Goal: Task Accomplishment & Management: Complete application form

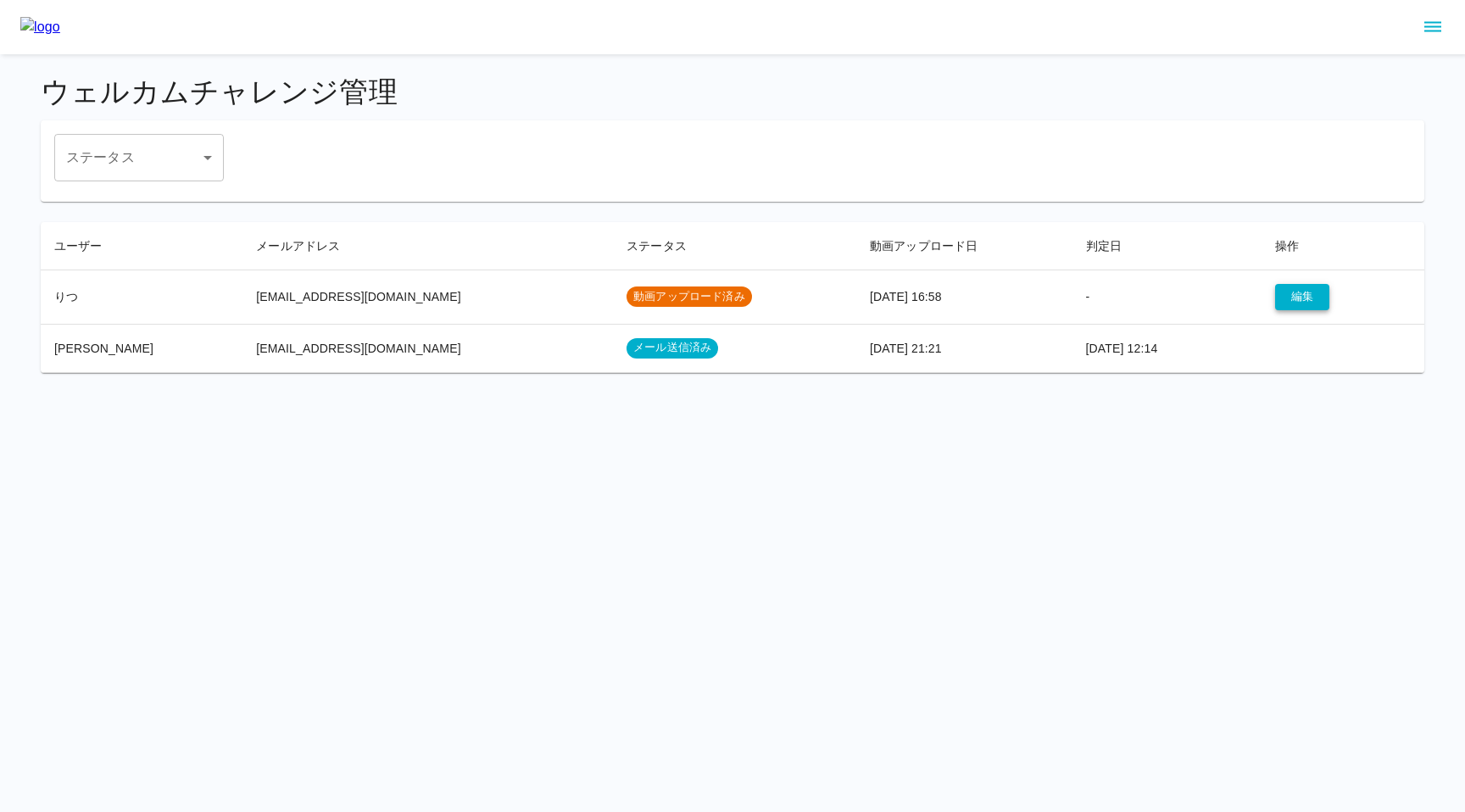
click at [1295, 291] on button "編集" at bounding box center [1302, 297] width 55 height 26
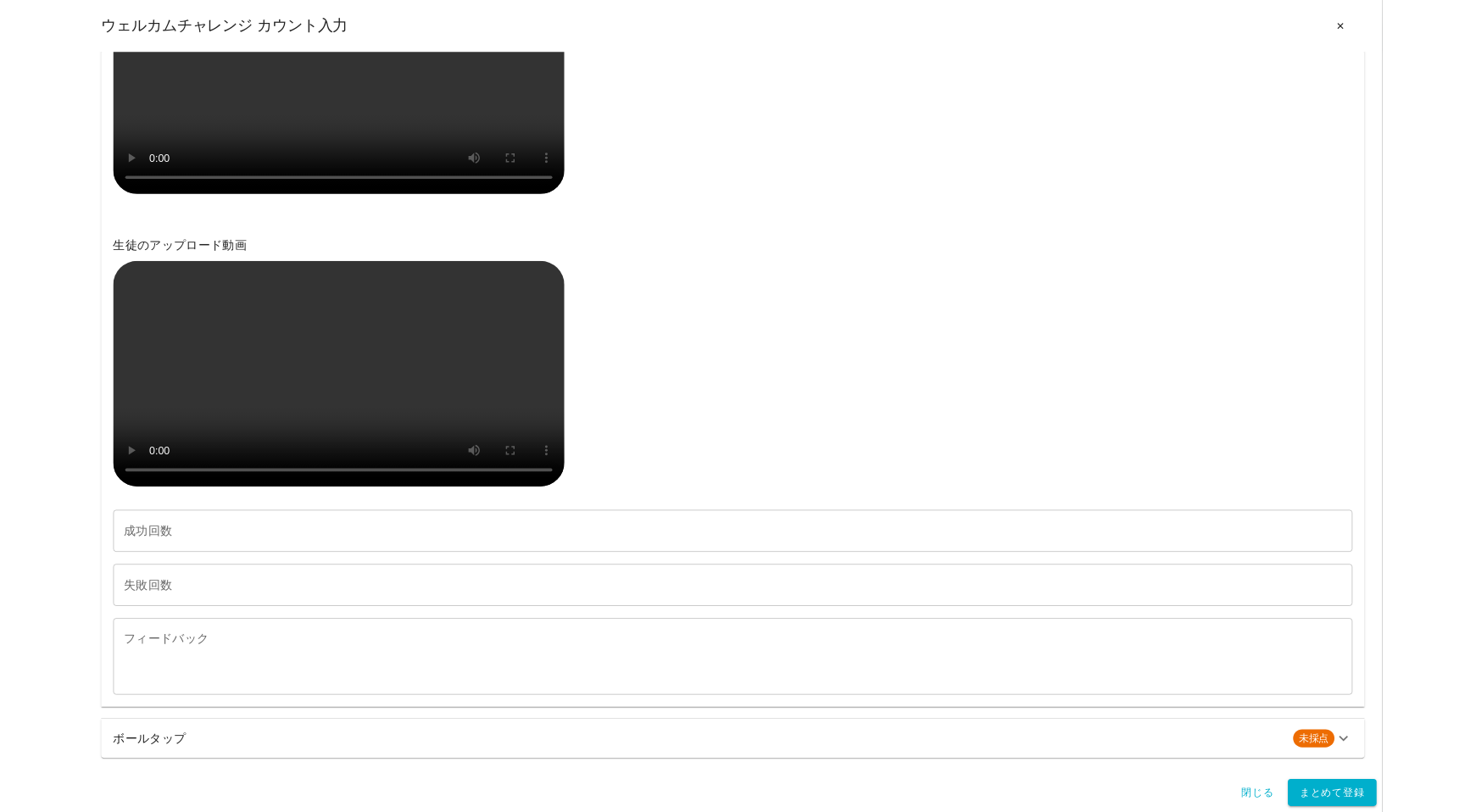
scroll to position [205, 0]
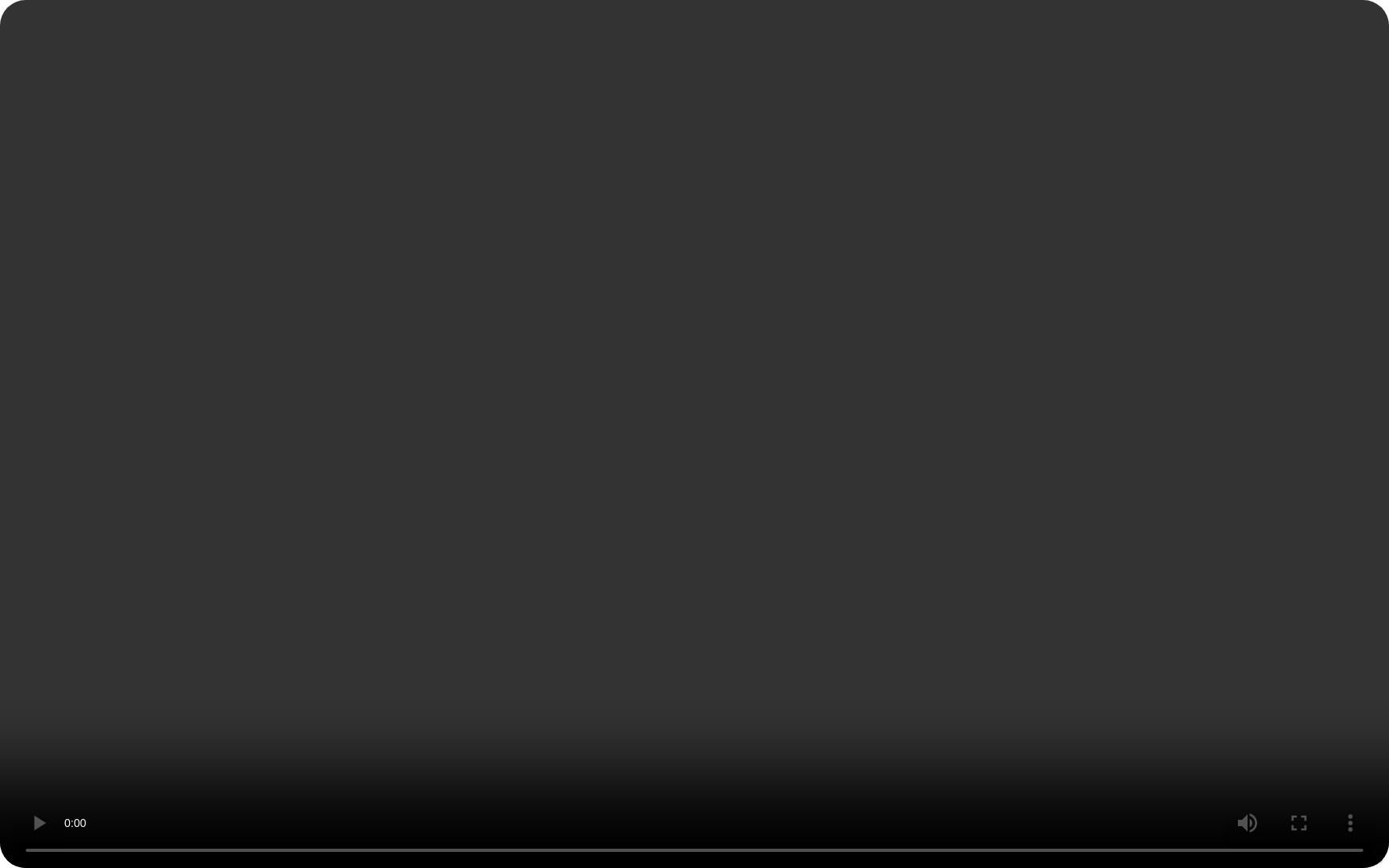
click at [403, 560] on video at bounding box center [694, 434] width 1389 height 868
click at [226, 572] on video at bounding box center [694, 434] width 1389 height 868
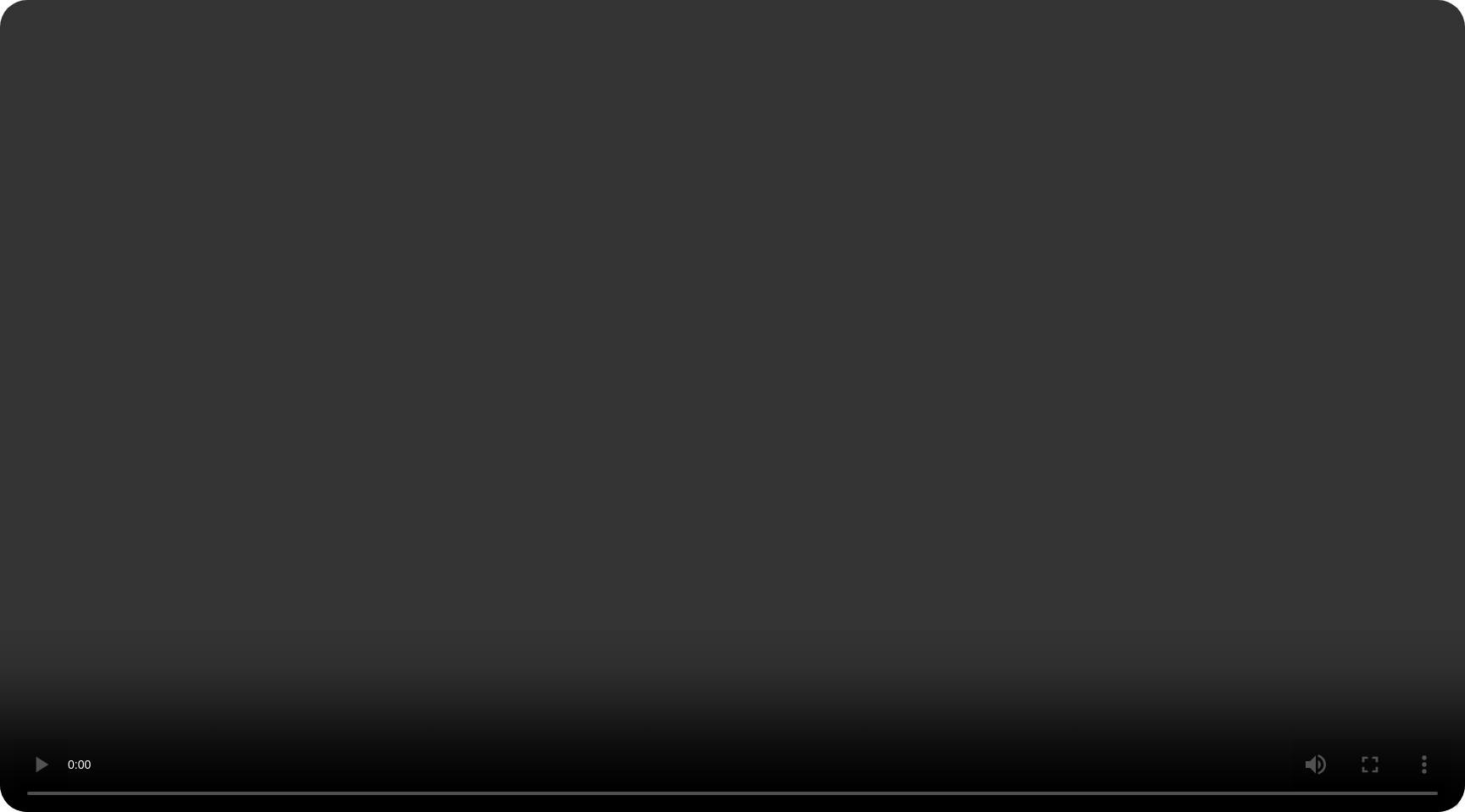
scroll to position [0, 0]
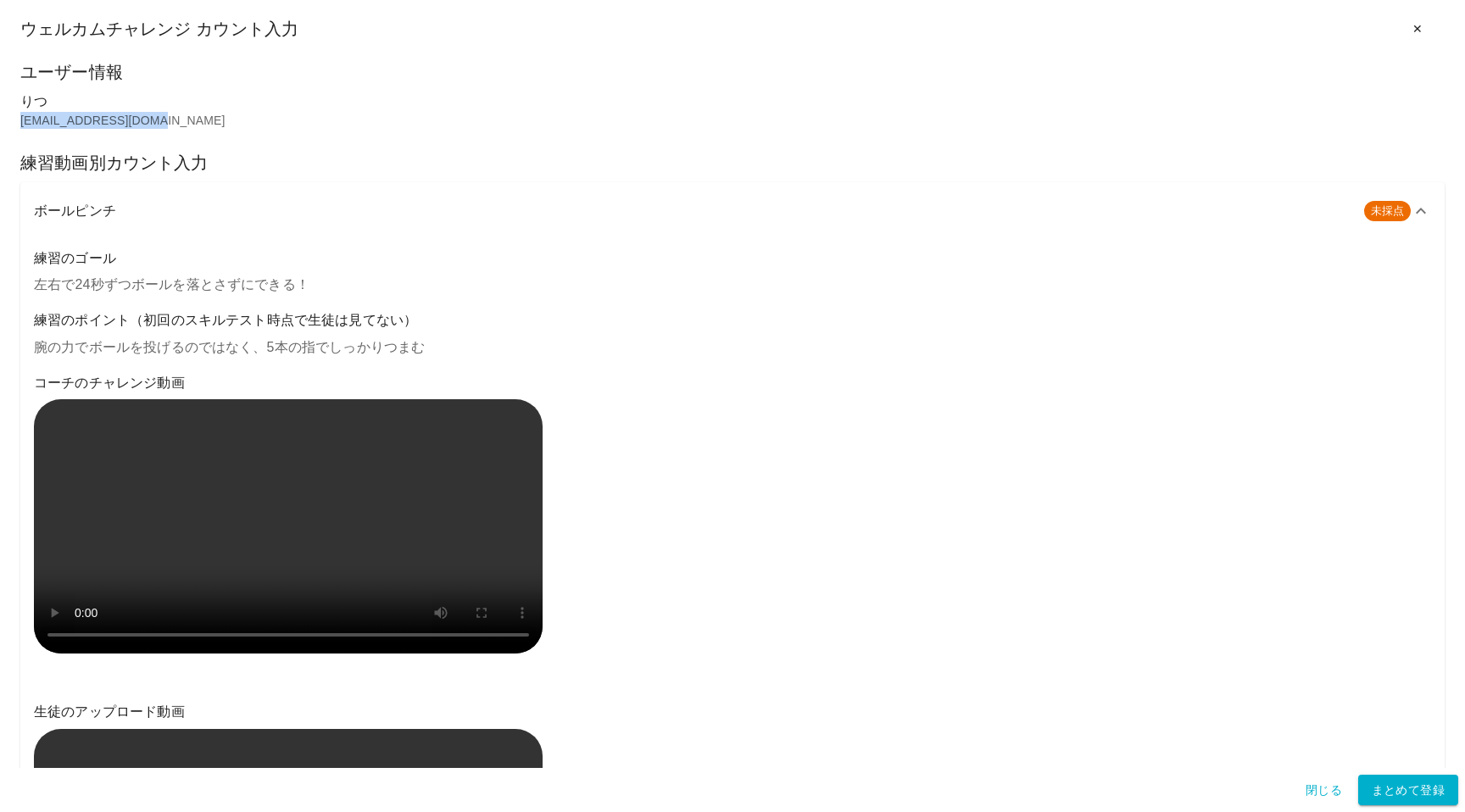
drag, startPoint x: 172, startPoint y: 123, endPoint x: 19, endPoint y: 118, distance: 153.1
click at [19, 118] on div "ユーザー情報 りつ the3men25s@gmail.com 練習動画別カウント入力 ボールピンチ 未採点 練習のゴール 左右で24秒ずつボールを落とさずにで…" at bounding box center [732, 413] width 1465 height 709
copy p "[EMAIL_ADDRESS][DOMAIN_NAME]"
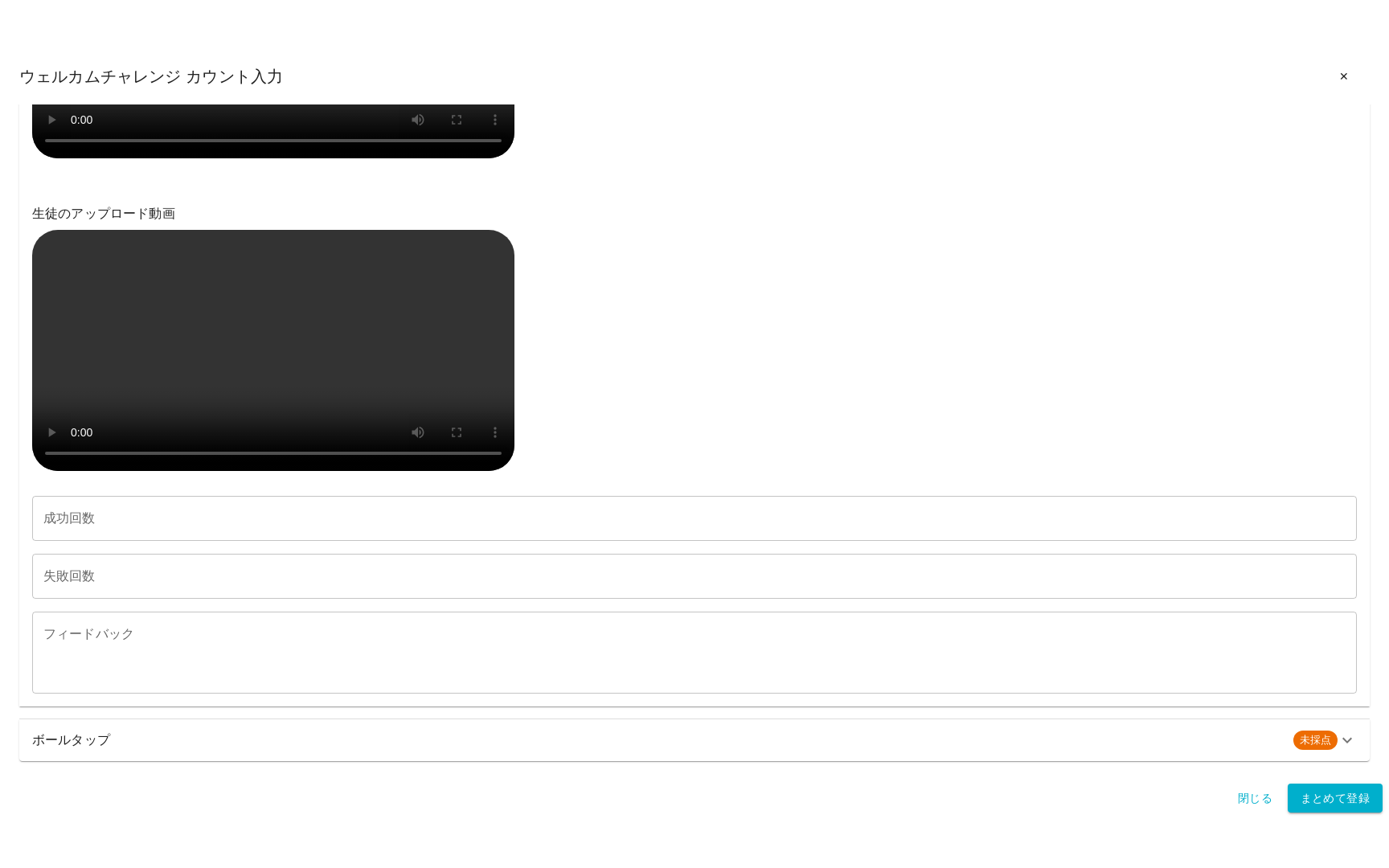
scroll to position [195, 0]
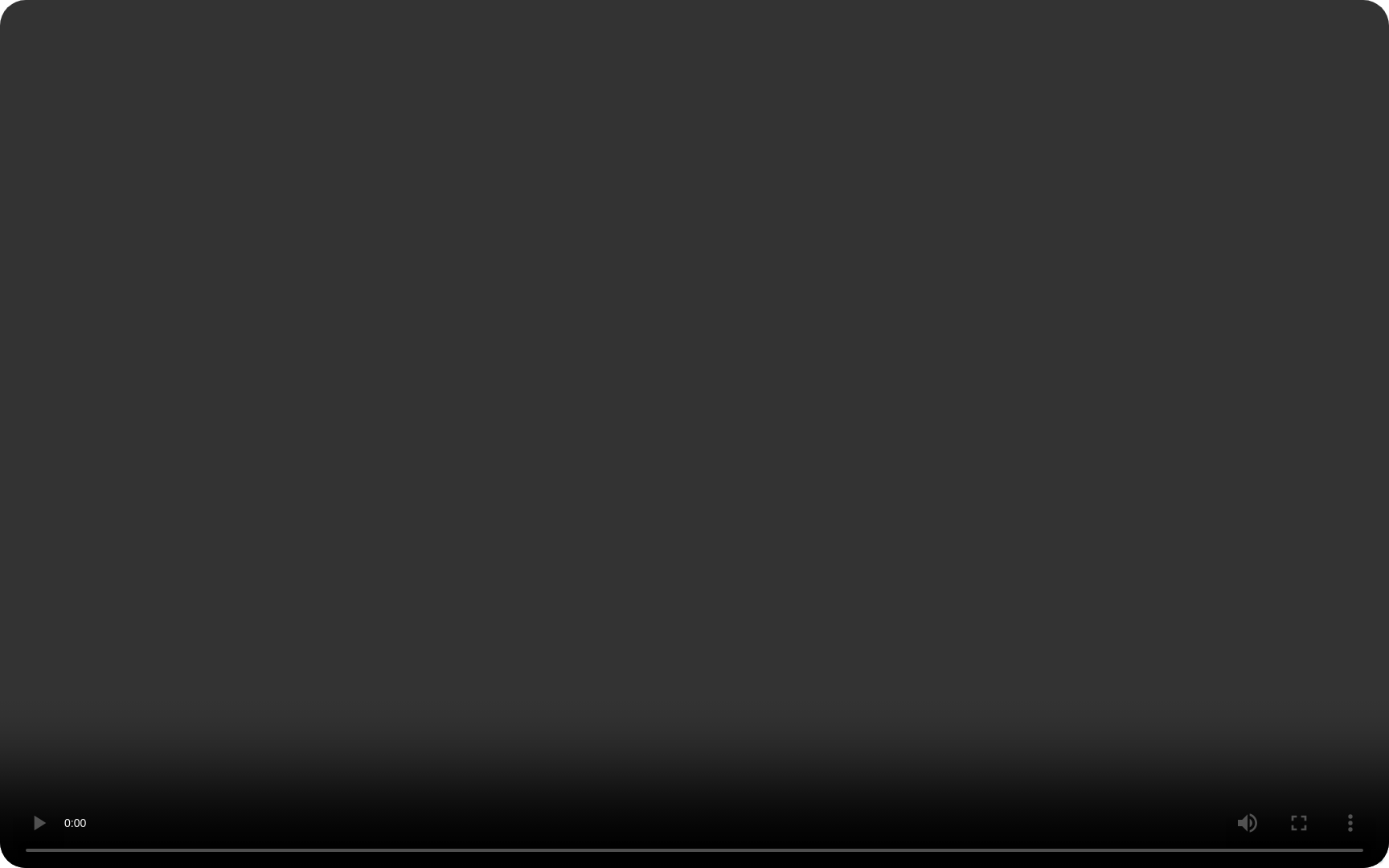
click at [422, 449] on video at bounding box center [694, 434] width 1389 height 868
click at [463, 595] on video at bounding box center [694, 434] width 1389 height 868
click at [631, 701] on video at bounding box center [694, 434] width 1389 height 868
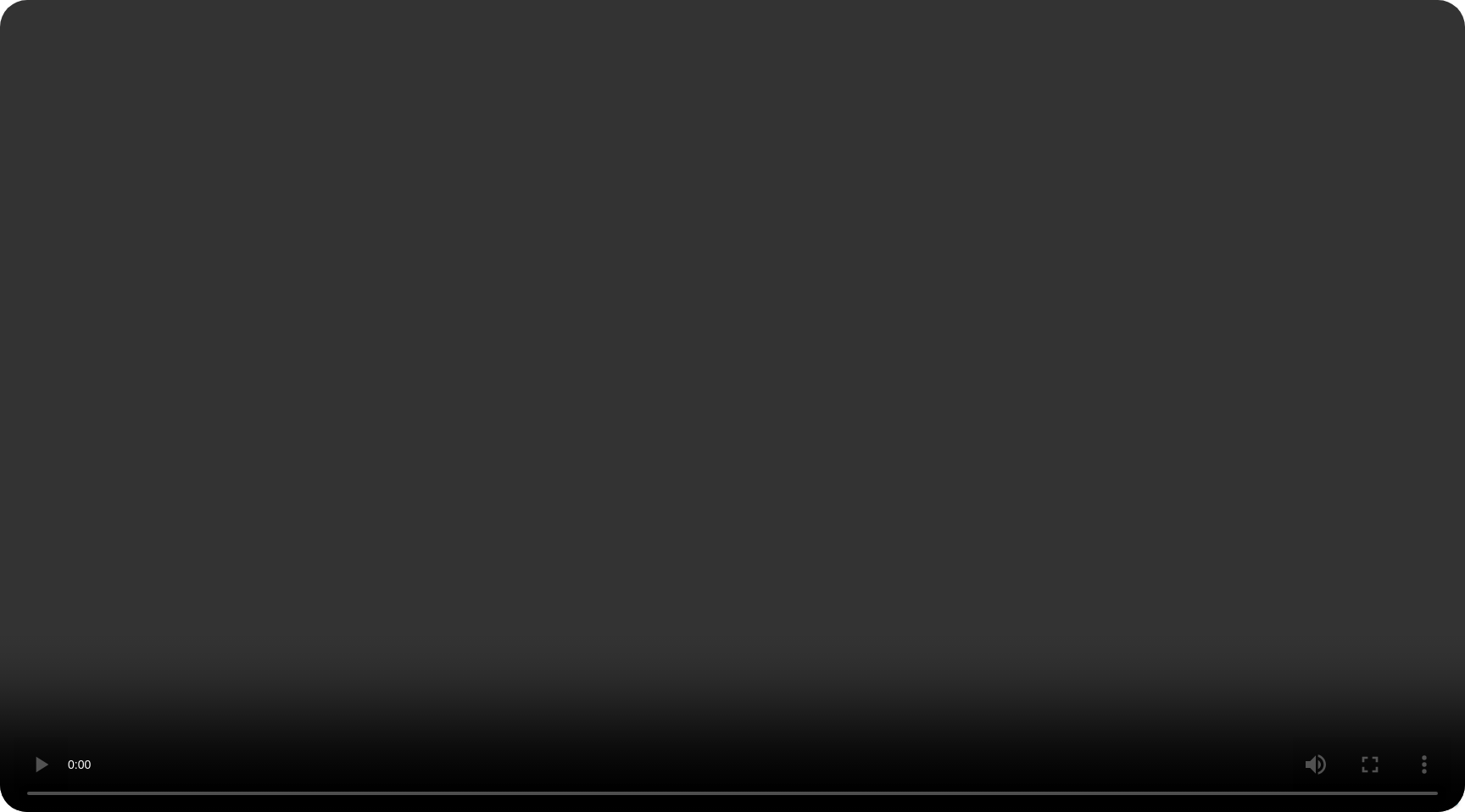
scroll to position [888, 0]
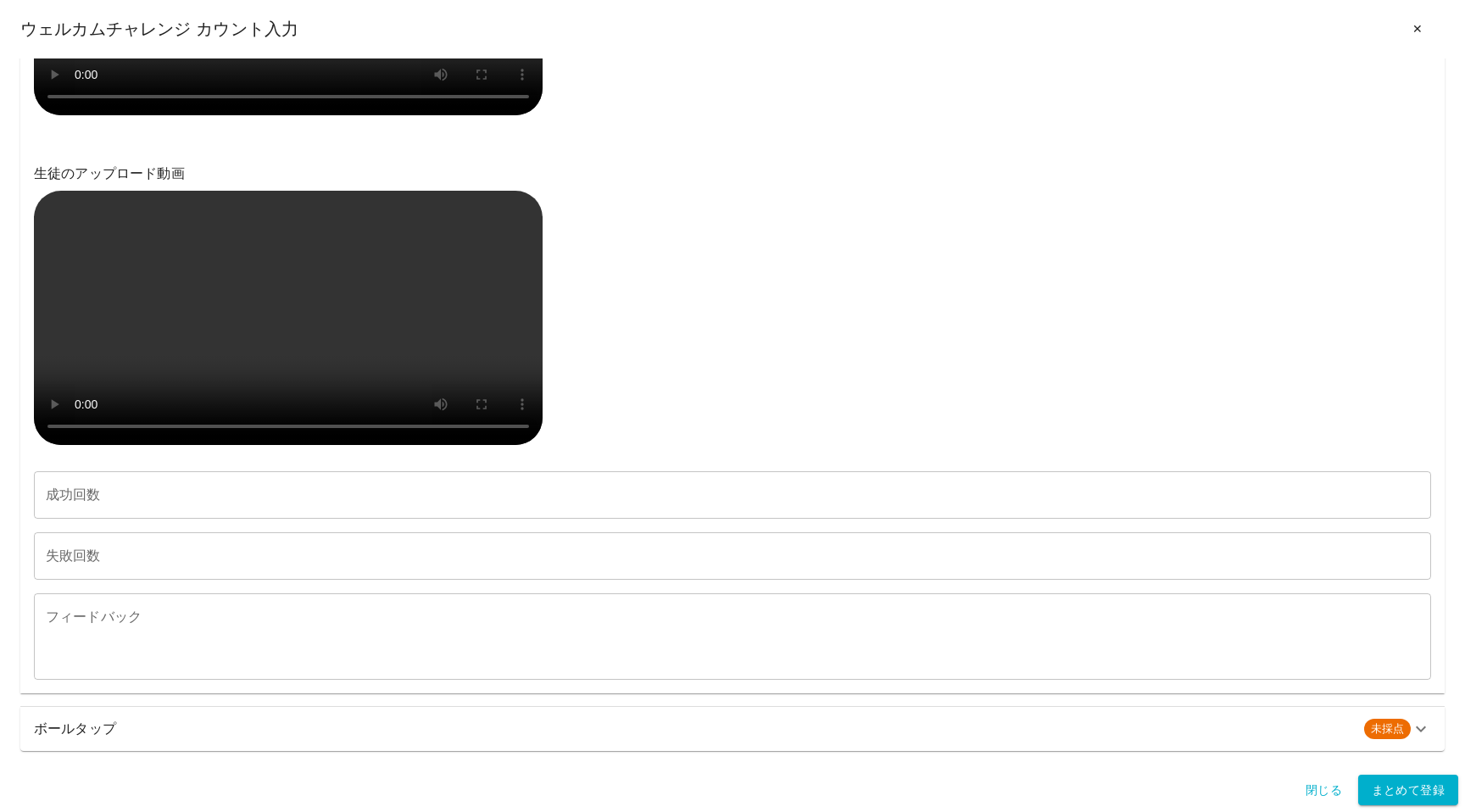
click at [360, 276] on video at bounding box center [288, 318] width 509 height 254
click at [153, 728] on h6 "ボールタップ" at bounding box center [692, 729] width 1317 height 24
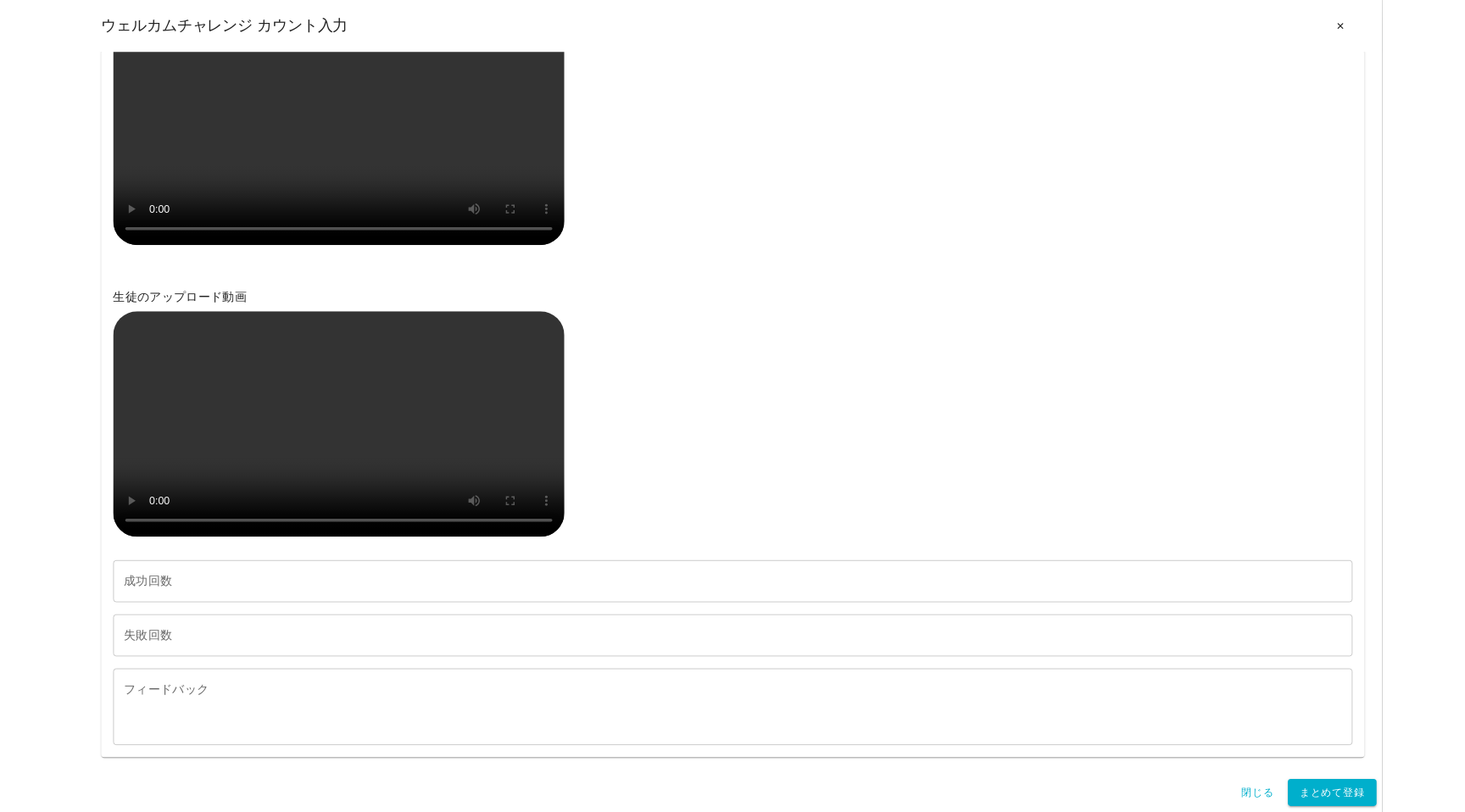
scroll to position [2801, 0]
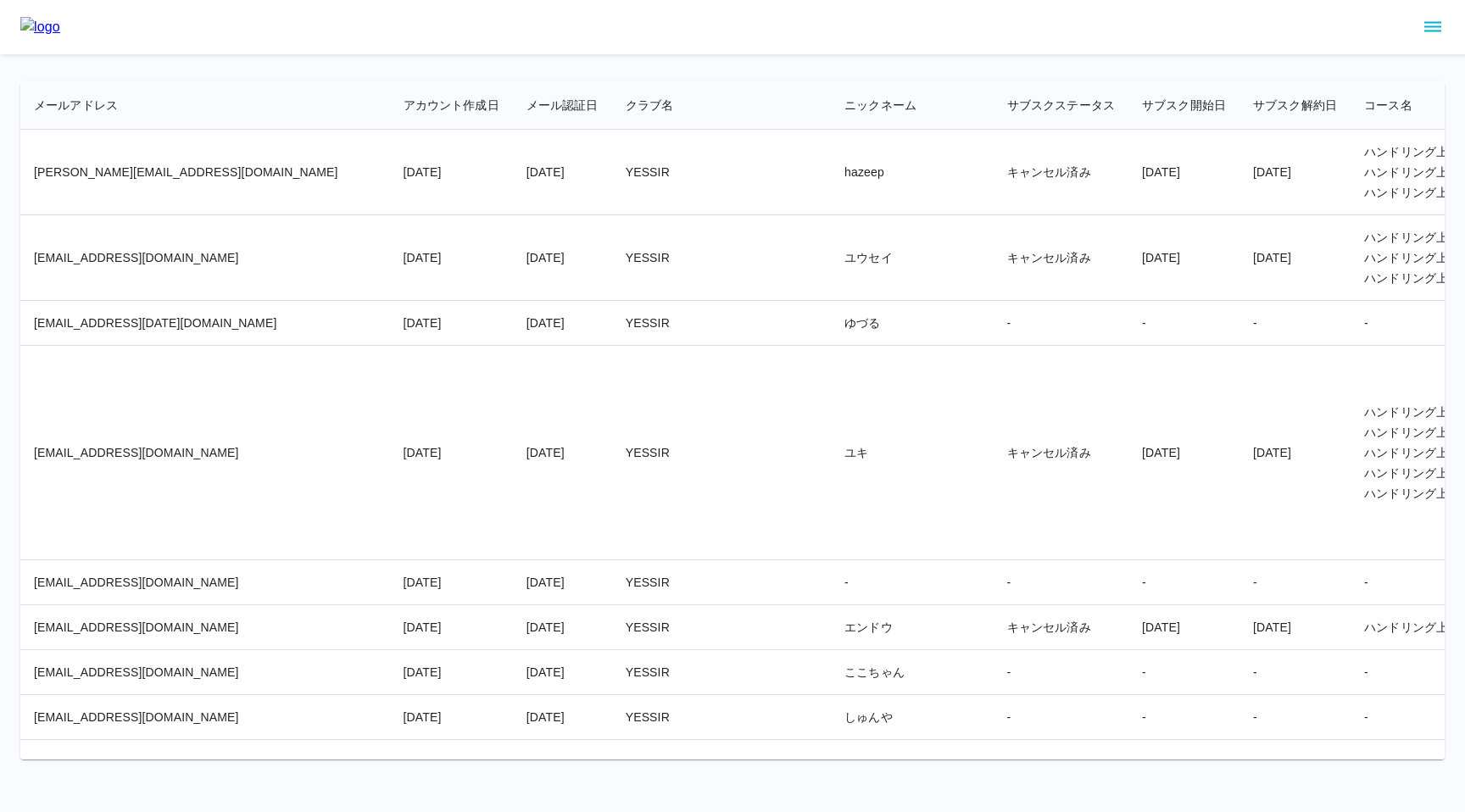
click at [831, 369] on td "ユキ" at bounding box center [913, 453] width 163 height 214
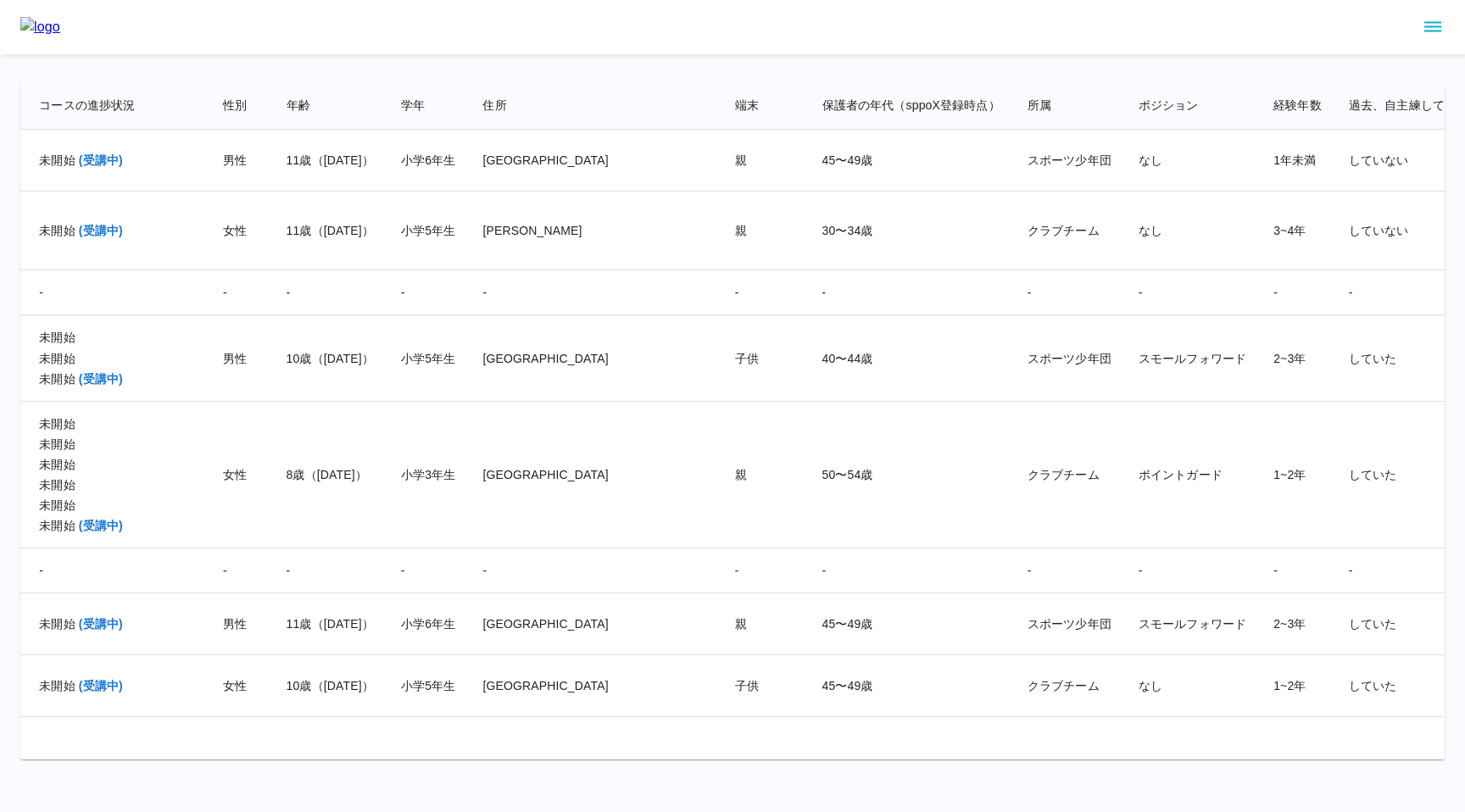
scroll to position [27614, 1567]
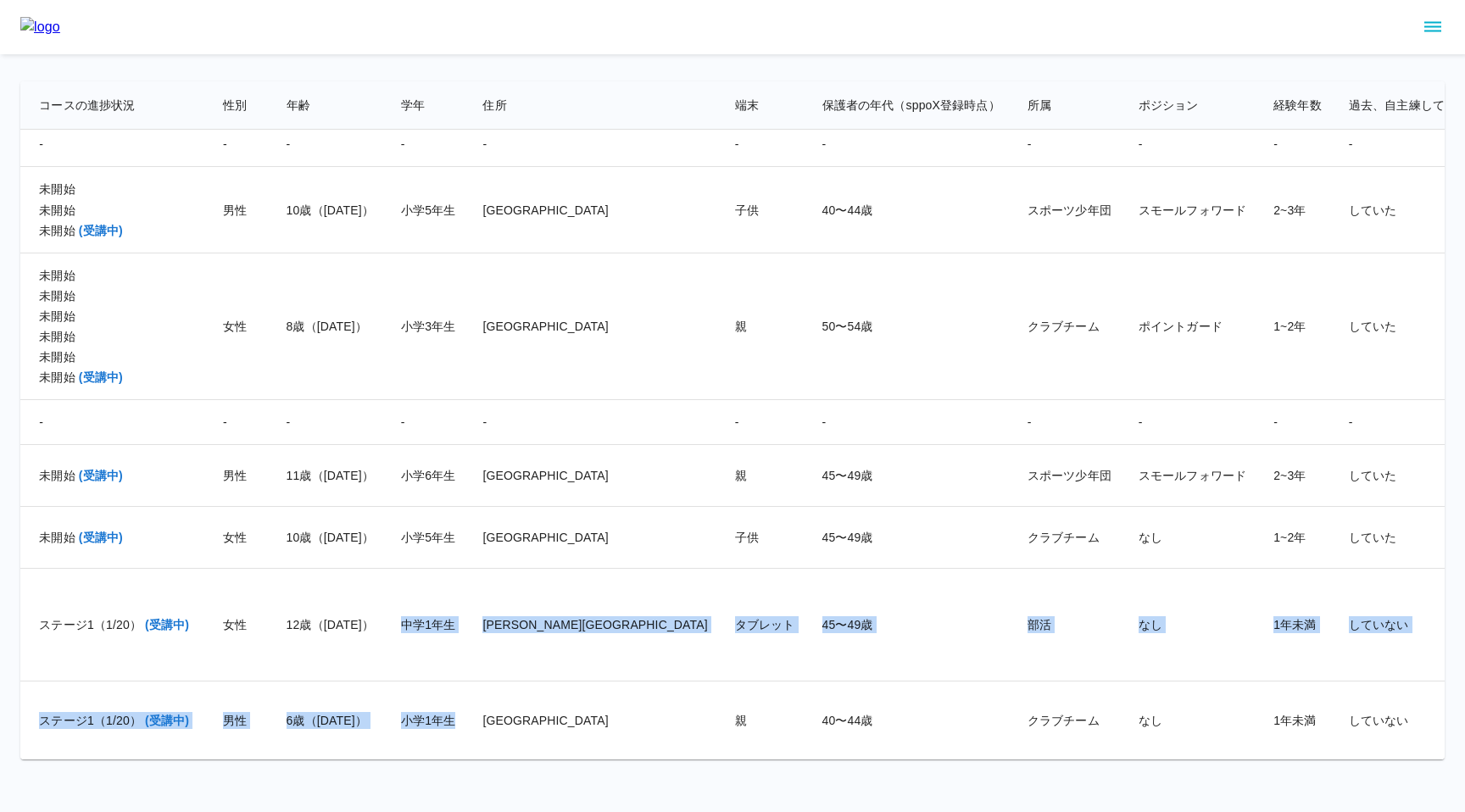
drag, startPoint x: 262, startPoint y: 623, endPoint x: 323, endPoint y: 719, distance: 113.7
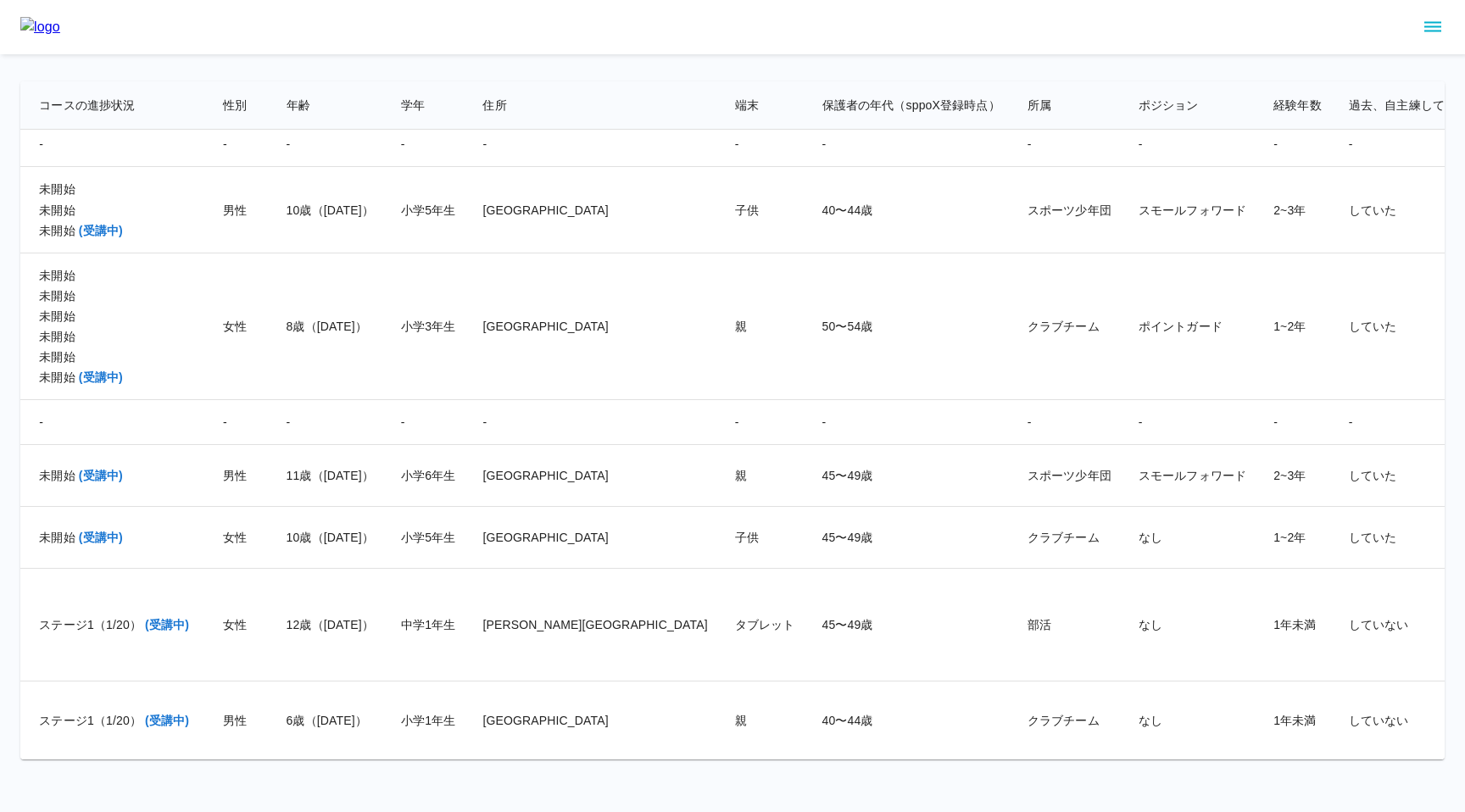
click at [387, 721] on td "小学1年生" at bounding box center [428, 720] width 82 height 78
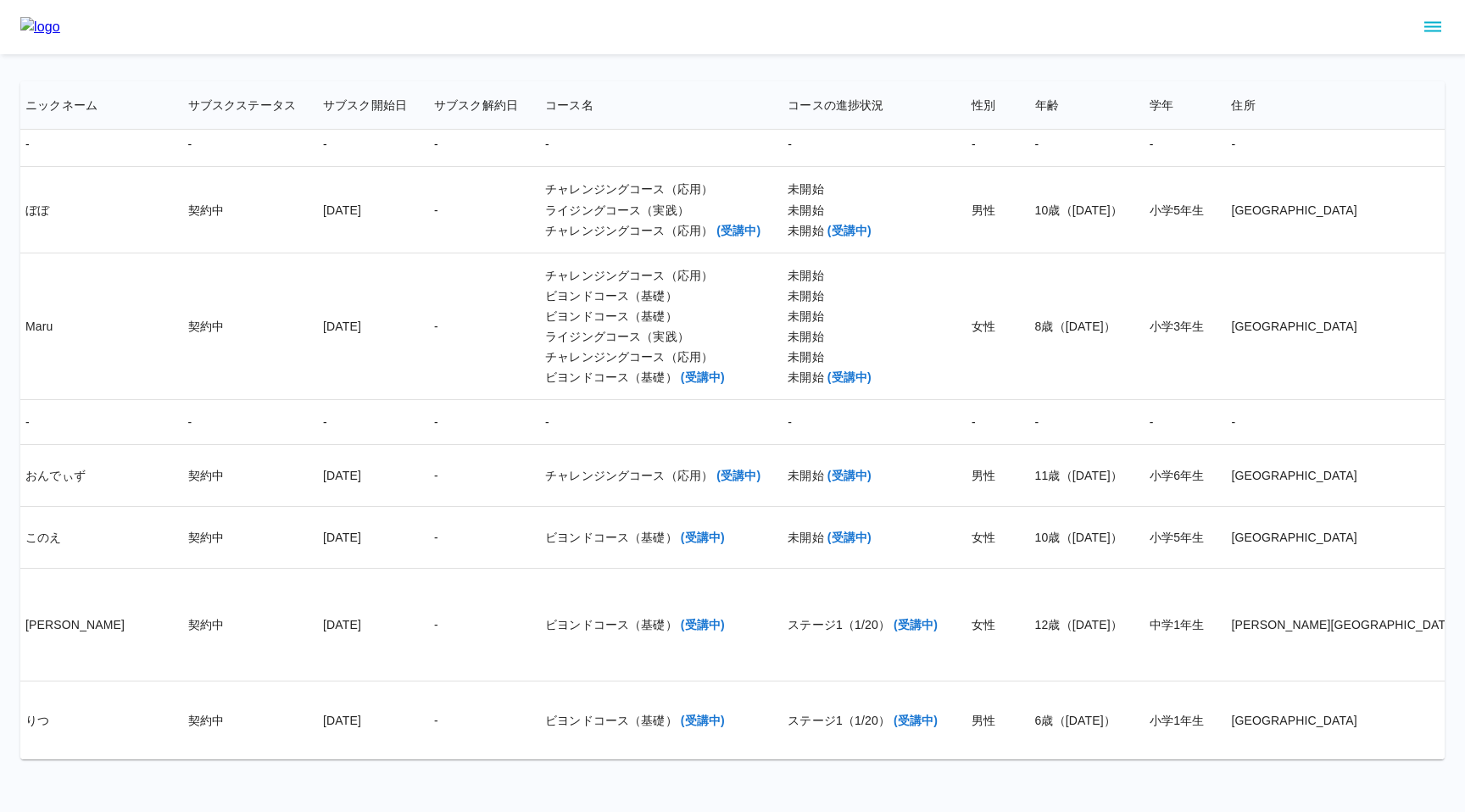
scroll to position [27614, 818]
click at [421, 402] on td "-" at bounding box center [477, 422] width 111 height 45
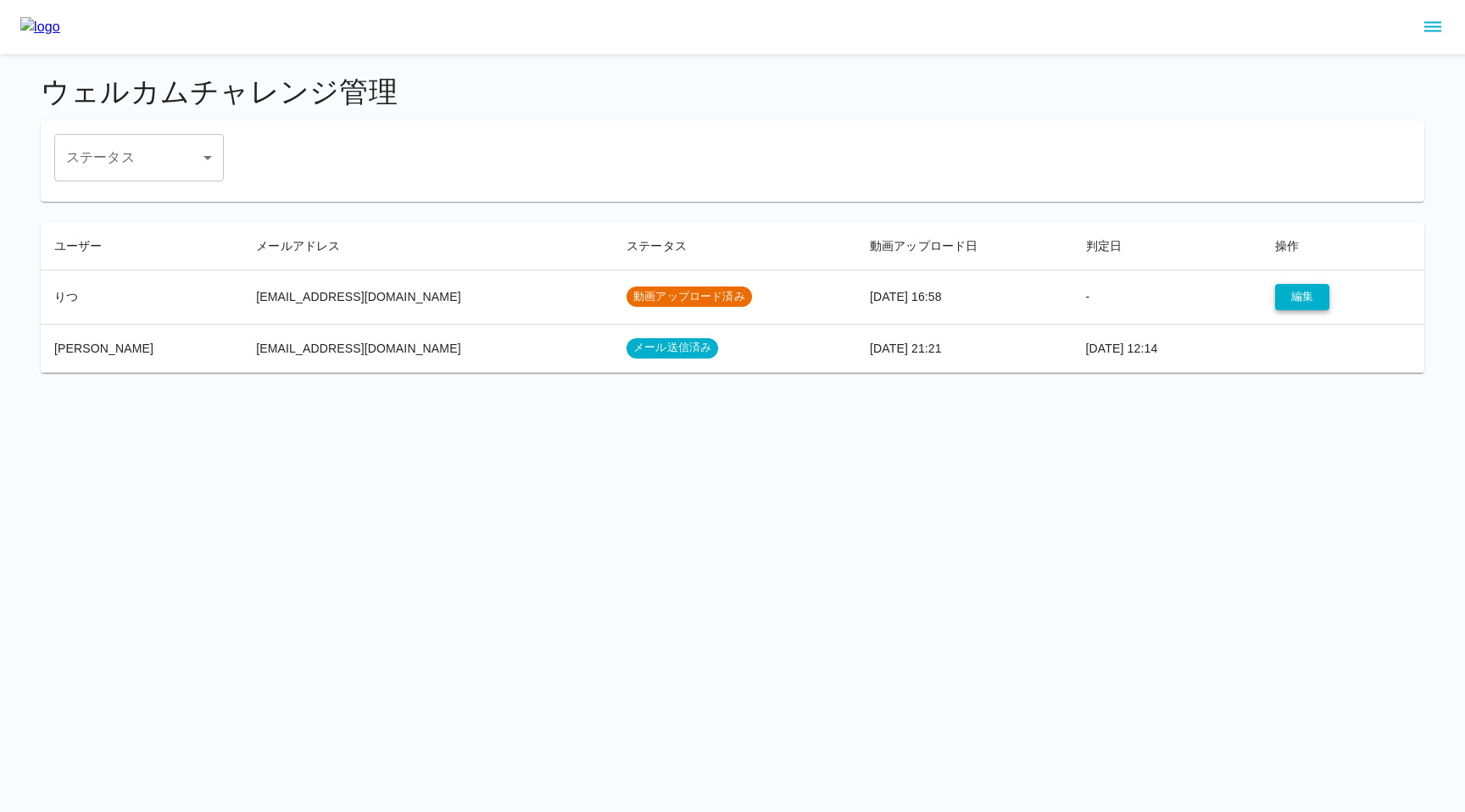
click at [1300, 307] on button "編集" at bounding box center [1302, 297] width 55 height 26
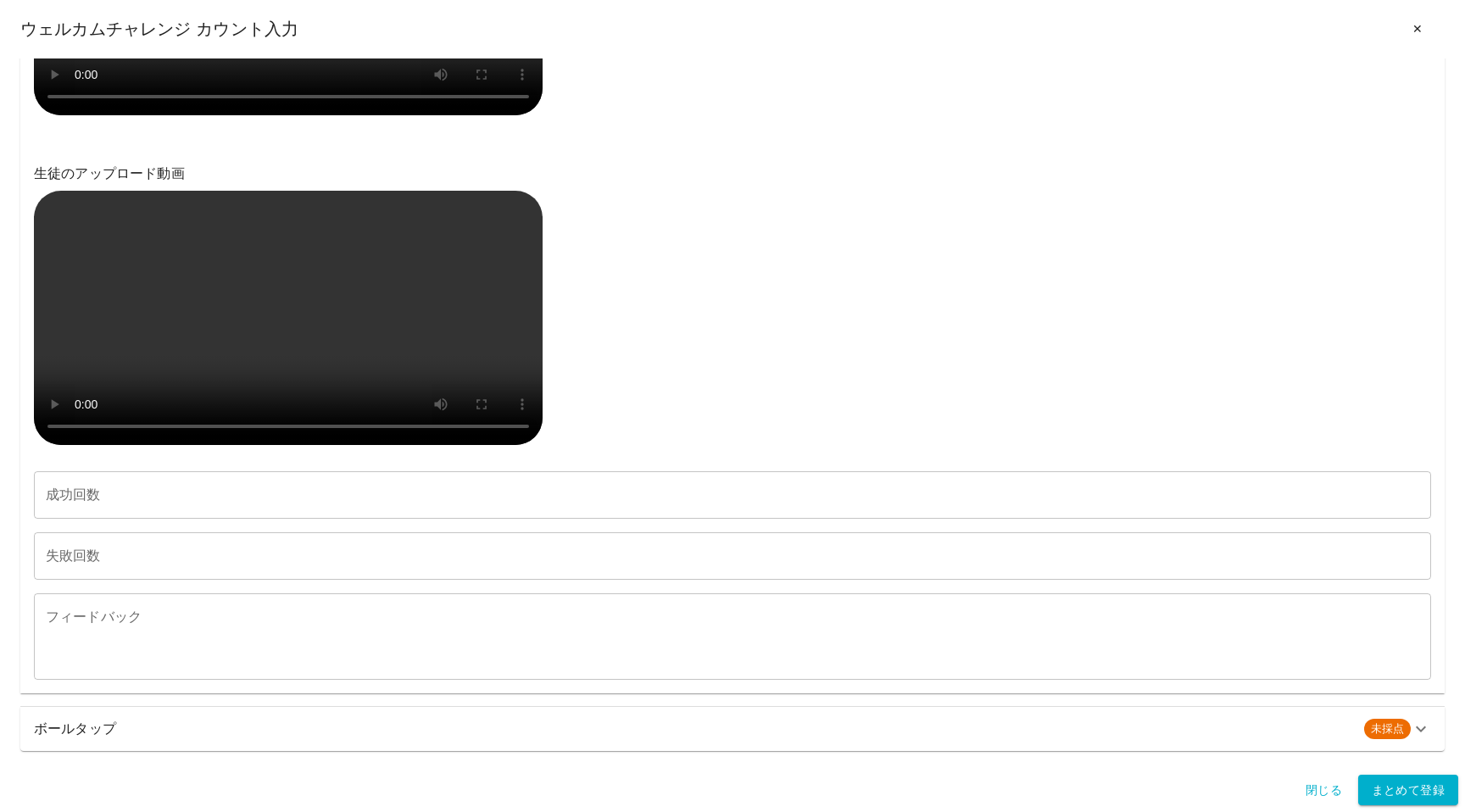
scroll to position [1219, 0]
click at [221, 744] on div "ボールタップ 未採点" at bounding box center [732, 729] width 1424 height 44
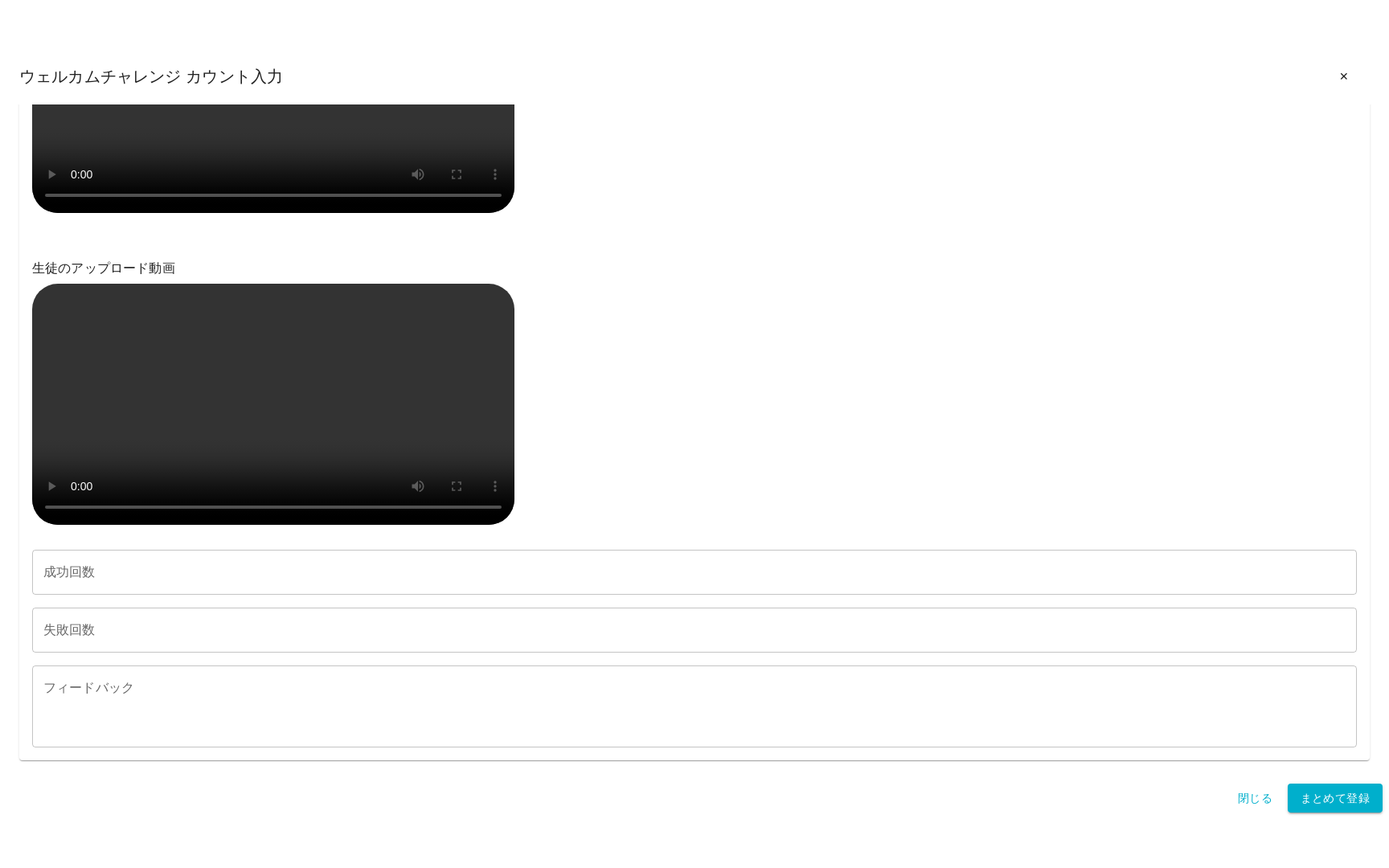
scroll to position [1794, 0]
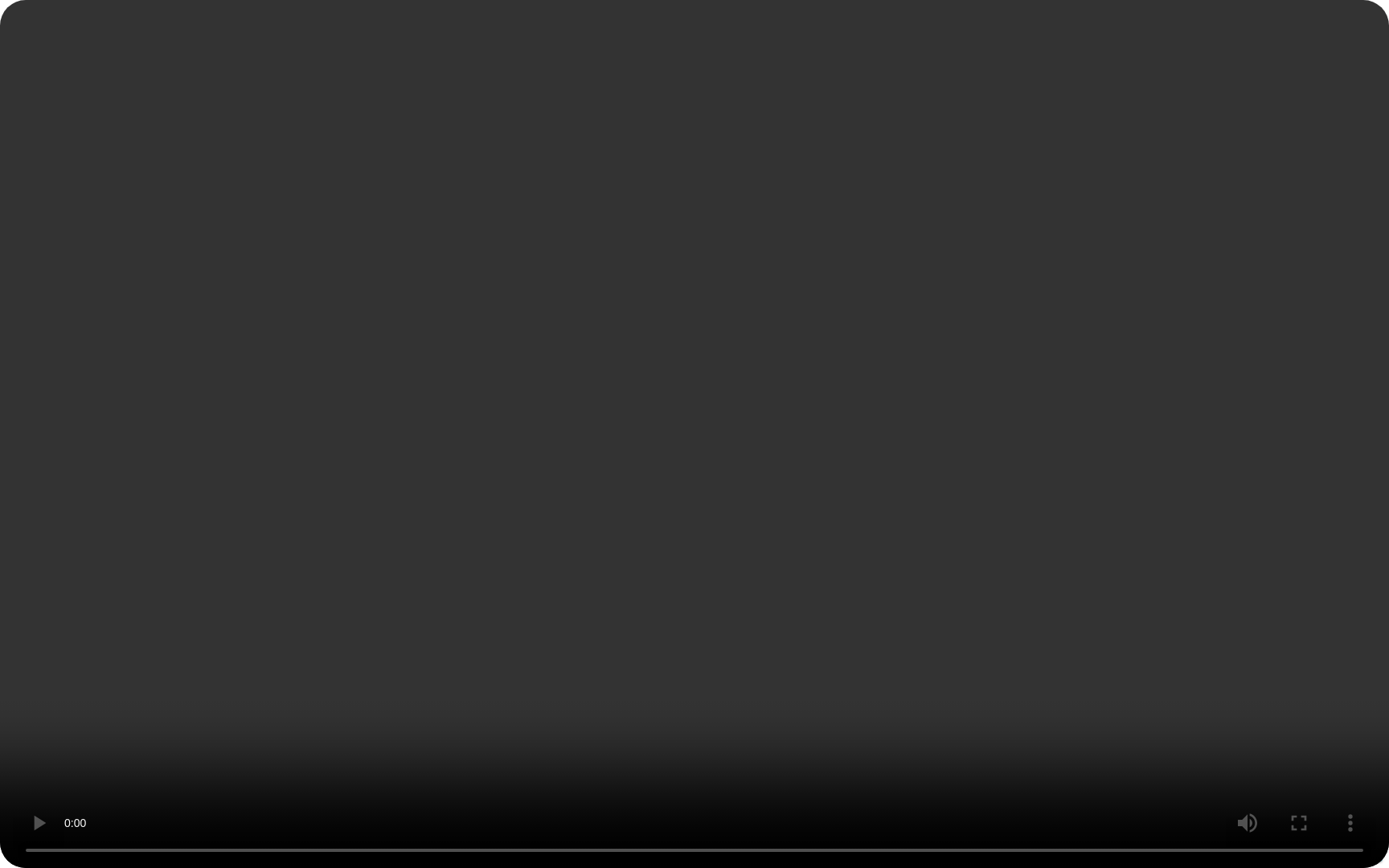
click at [560, 504] on video at bounding box center [694, 434] width 1389 height 868
click at [239, 735] on video at bounding box center [694, 434] width 1389 height 868
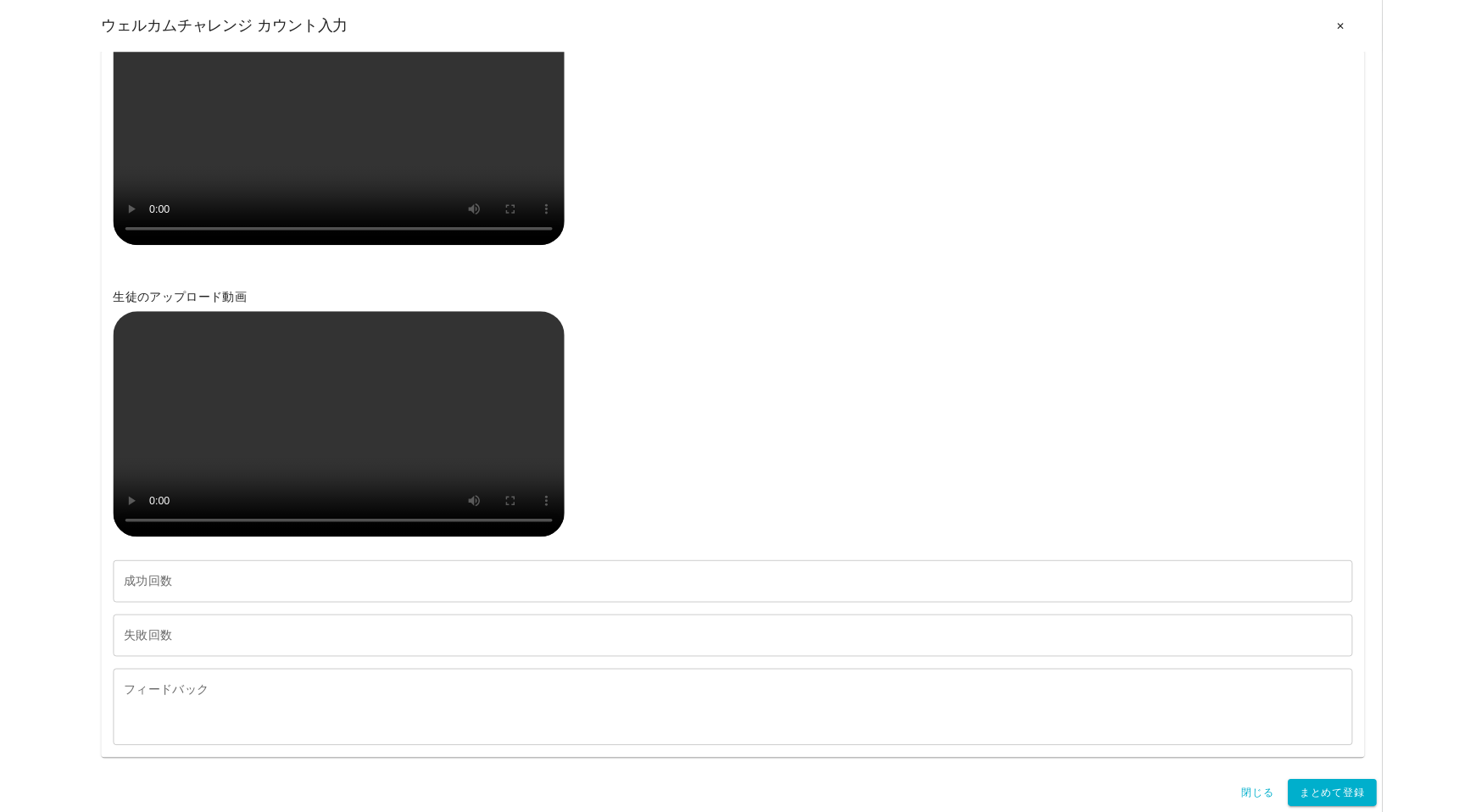
scroll to position [2801, 0]
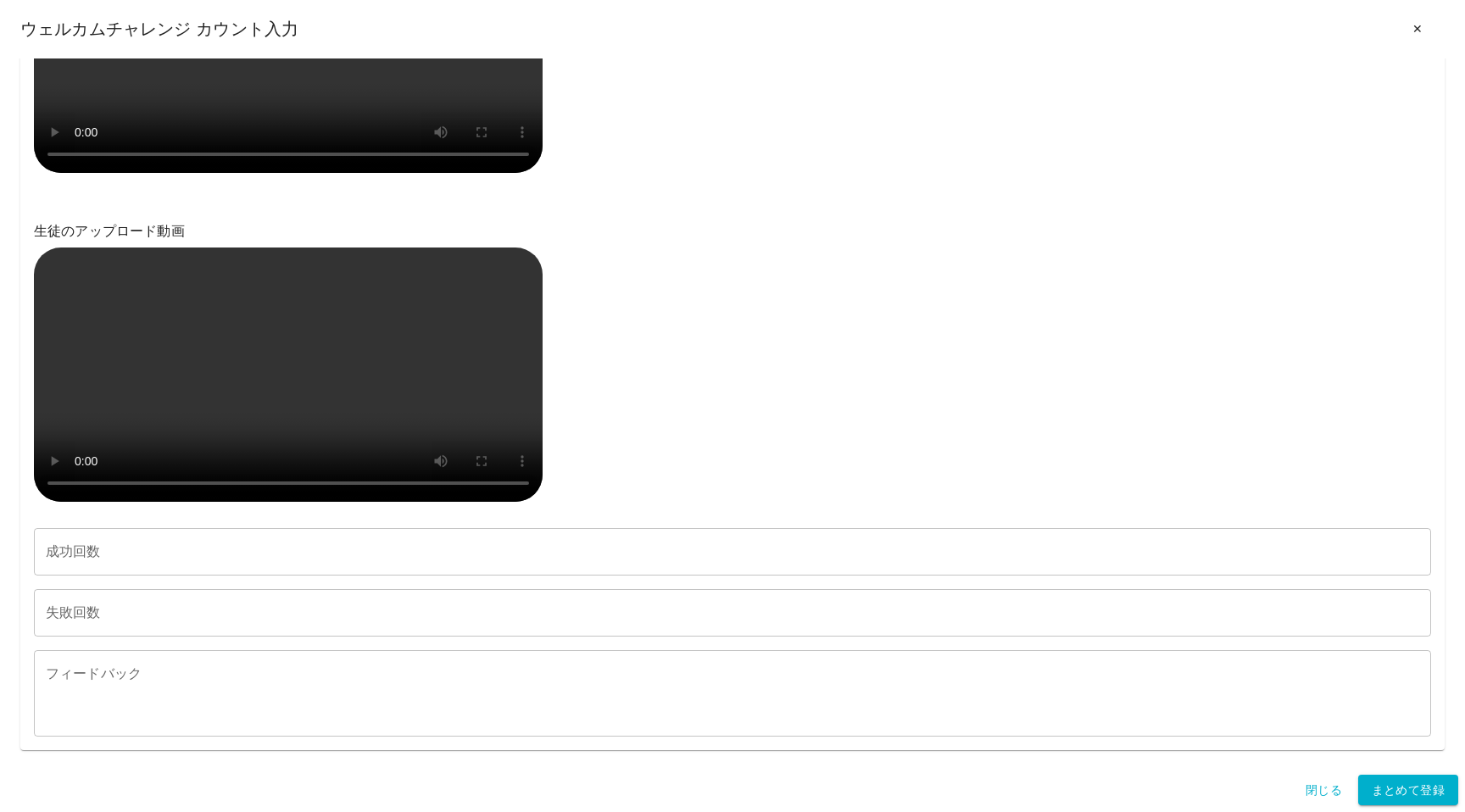
click at [358, 247] on video at bounding box center [288, 374] width 509 height 254
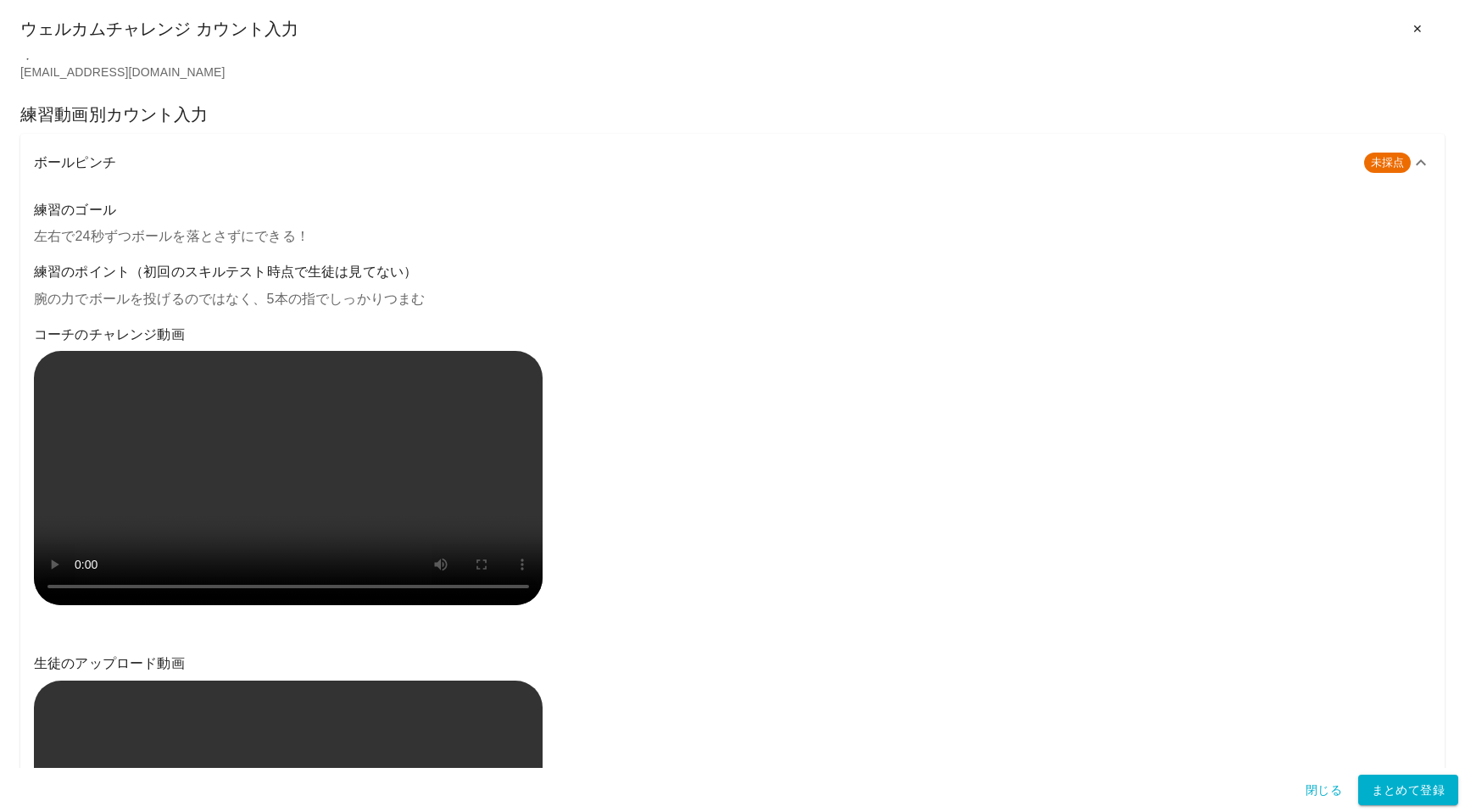
scroll to position [0, 0]
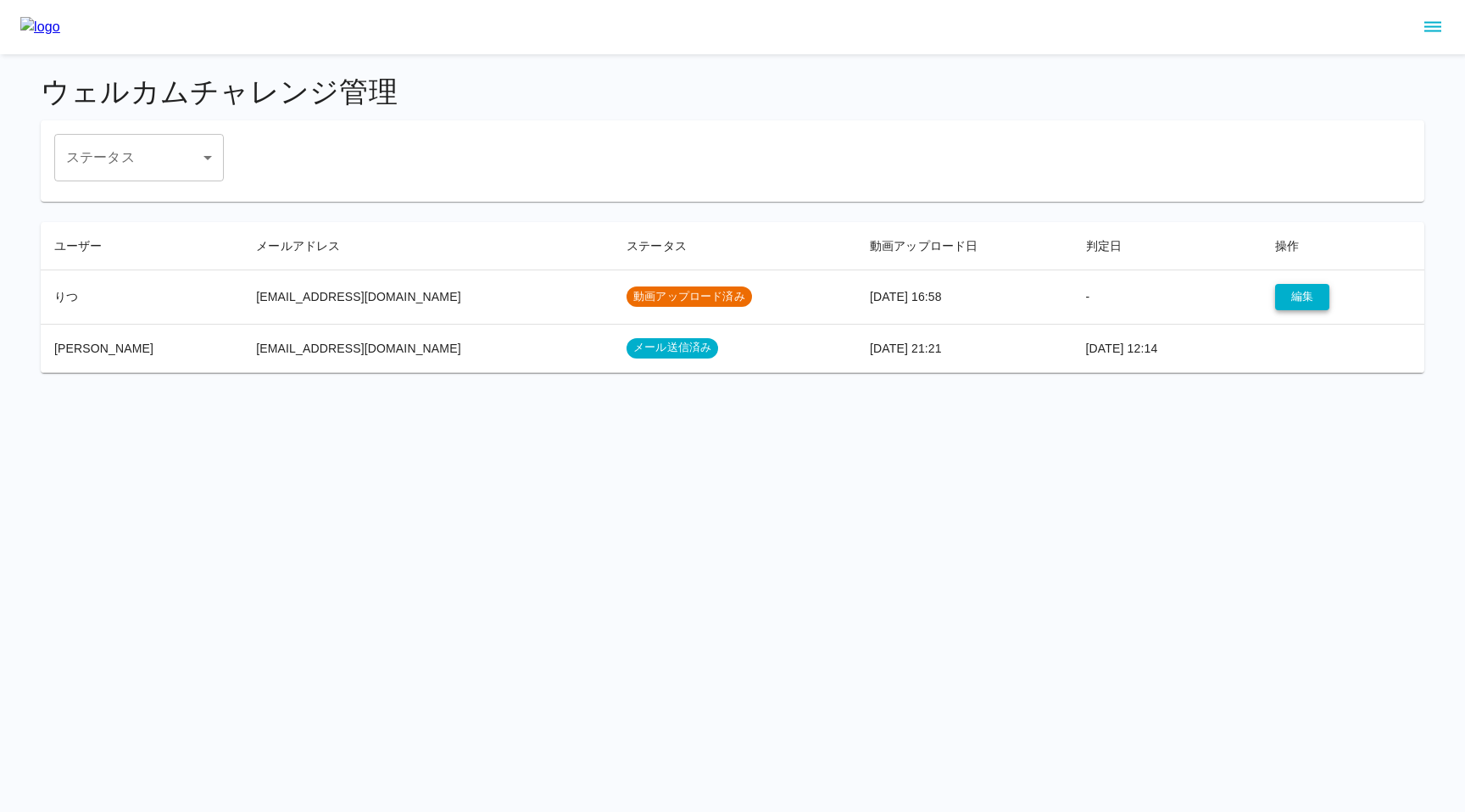
click at [1280, 294] on button "編集" at bounding box center [1302, 297] width 55 height 26
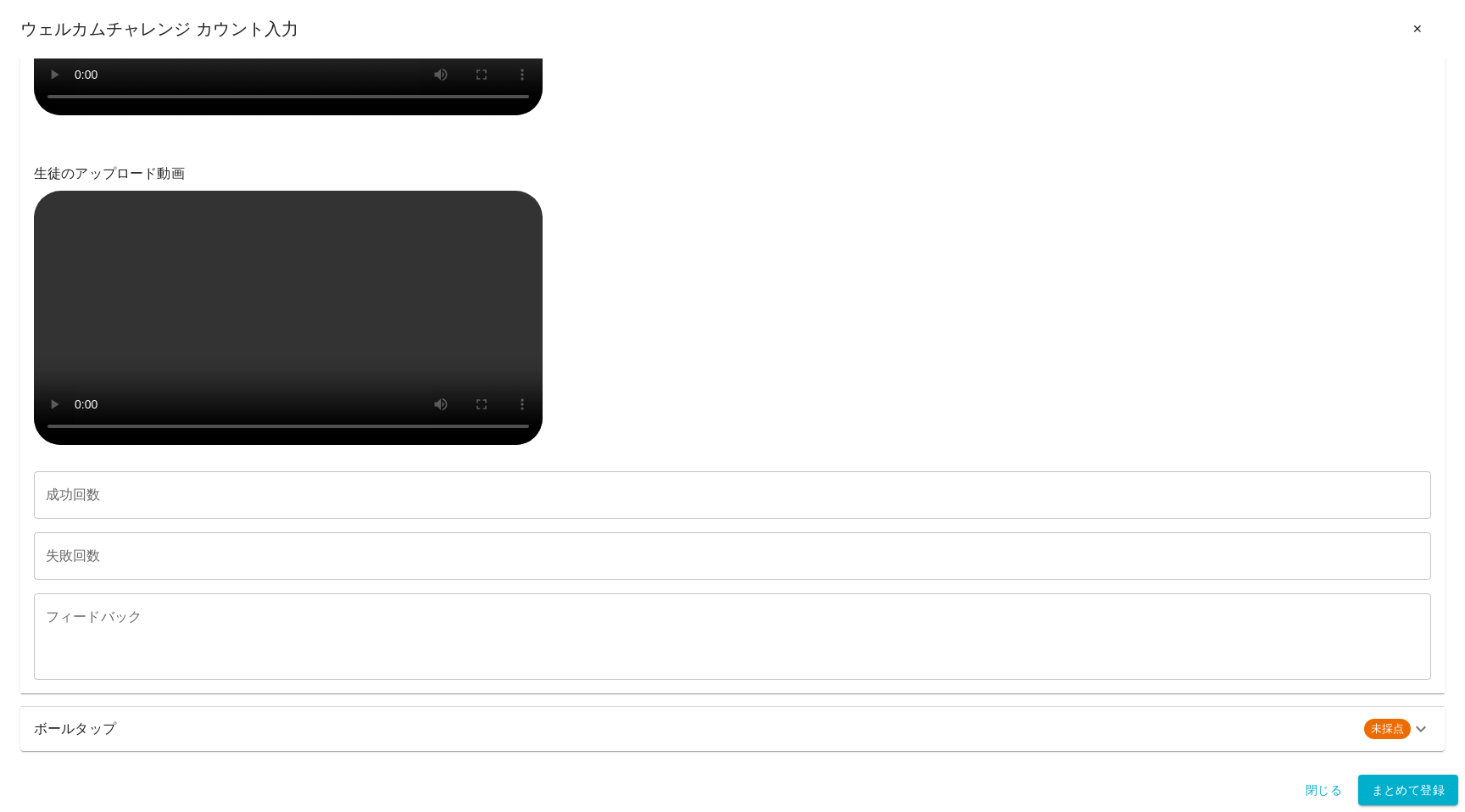
scroll to position [1048, 0]
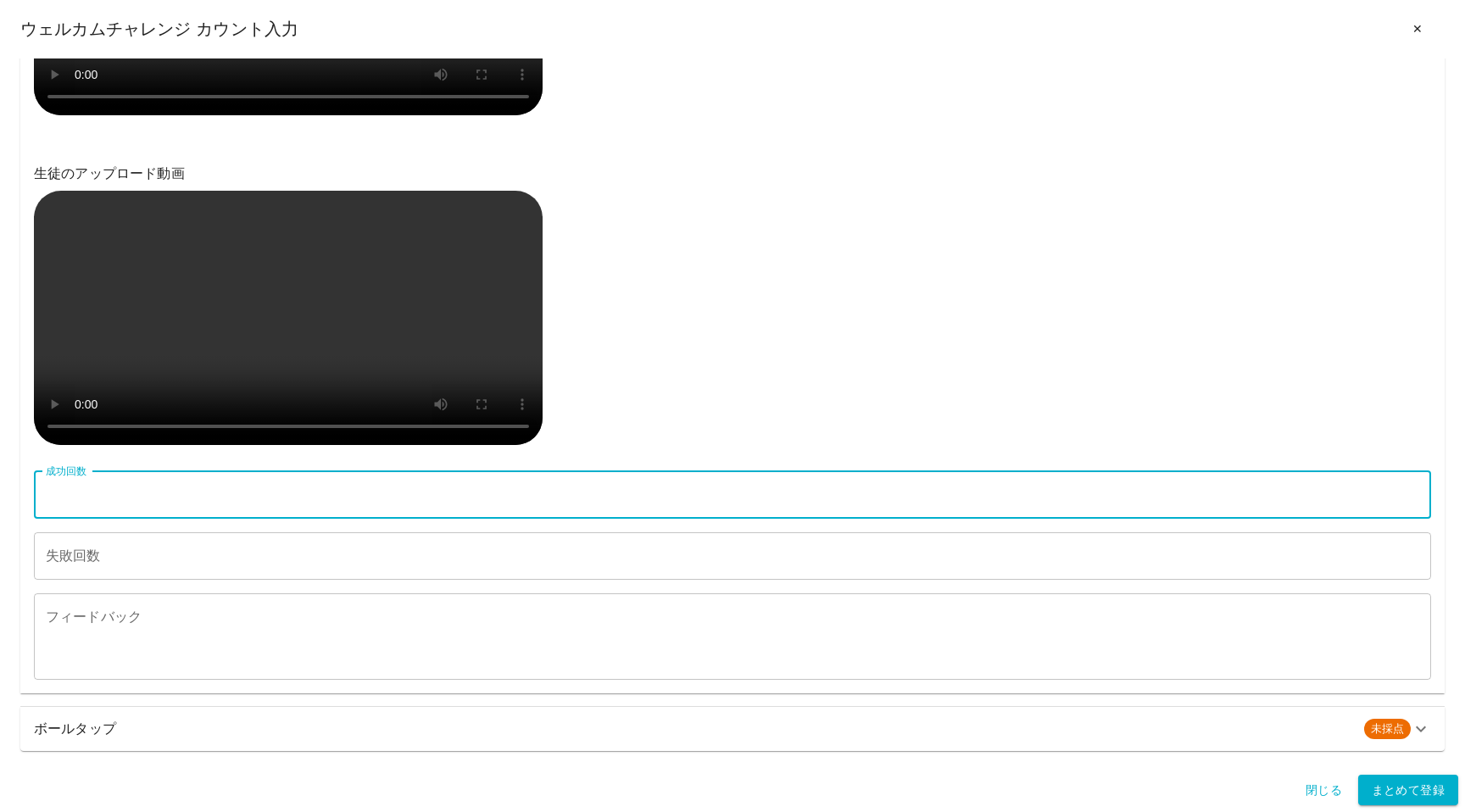
click at [171, 518] on input "成功回数" at bounding box center [732, 495] width 1397 height 48
type input "*"
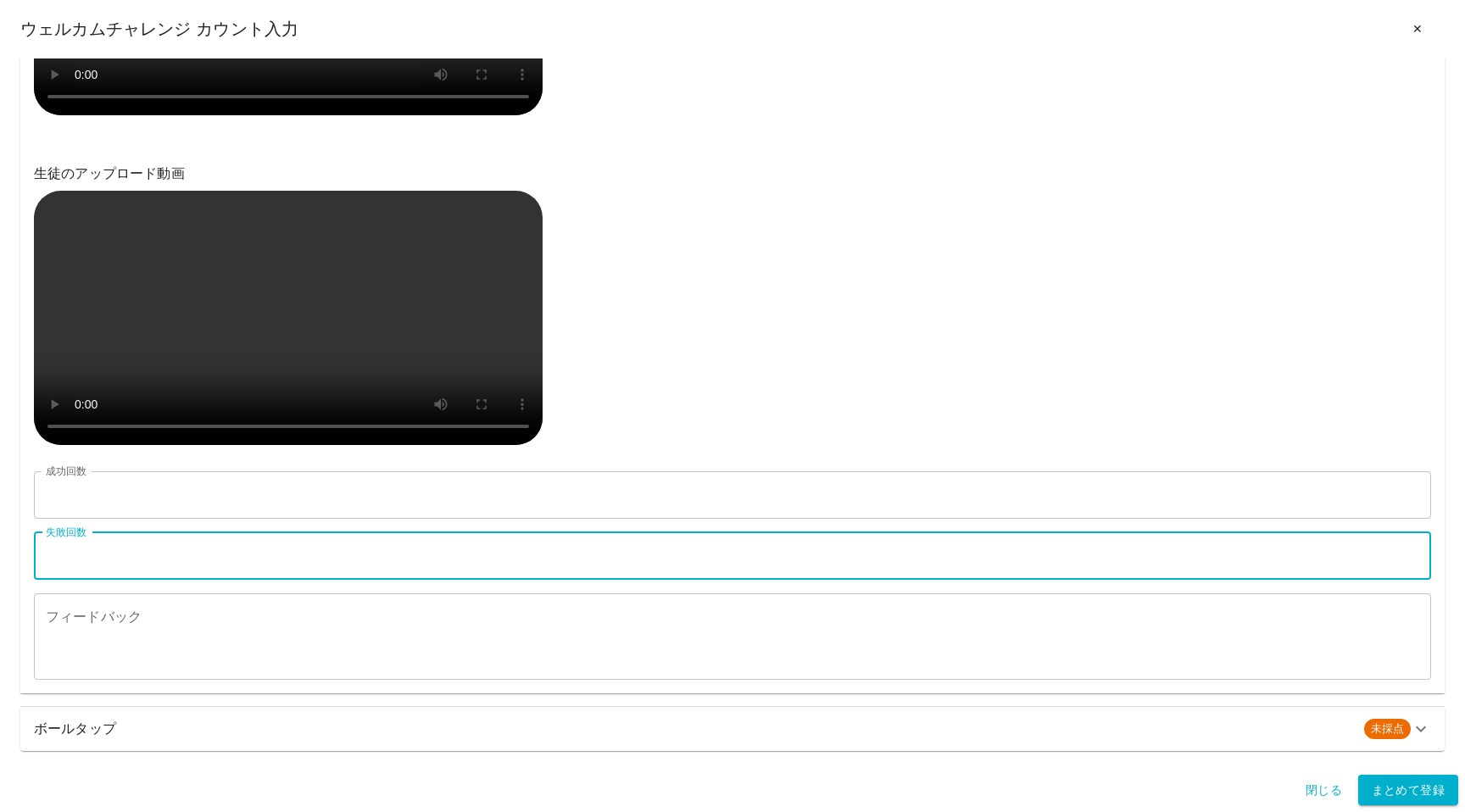
click at [133, 580] on input "失敗回数" at bounding box center [732, 556] width 1397 height 48
click at [81, 580] on input "失敗回数" at bounding box center [732, 556] width 1397 height 48
paste input "*"
type input "*"
click at [810, 214] on div "生徒のアップロード動画" at bounding box center [732, 306] width 1397 height 289
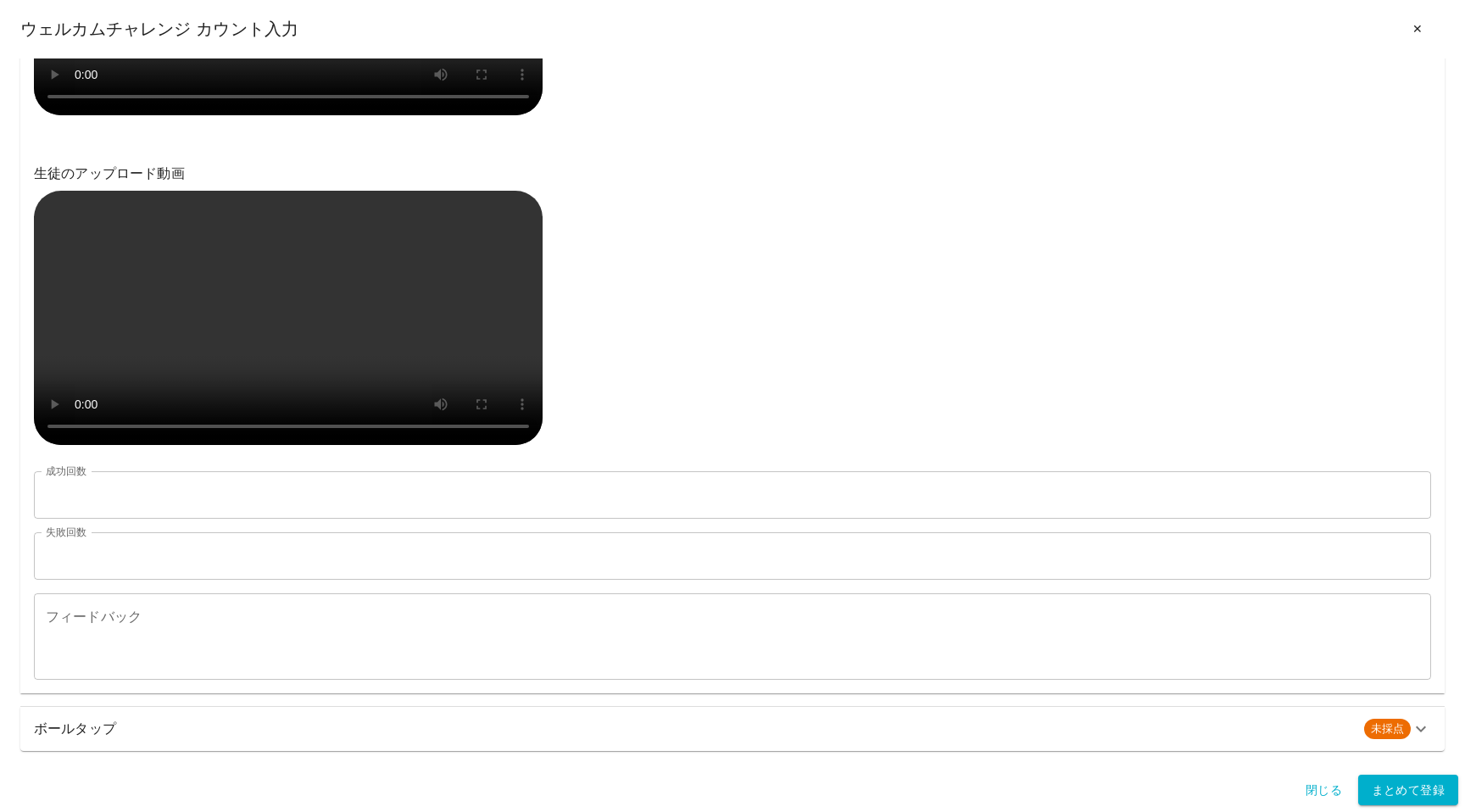
scroll to position [1219, 0]
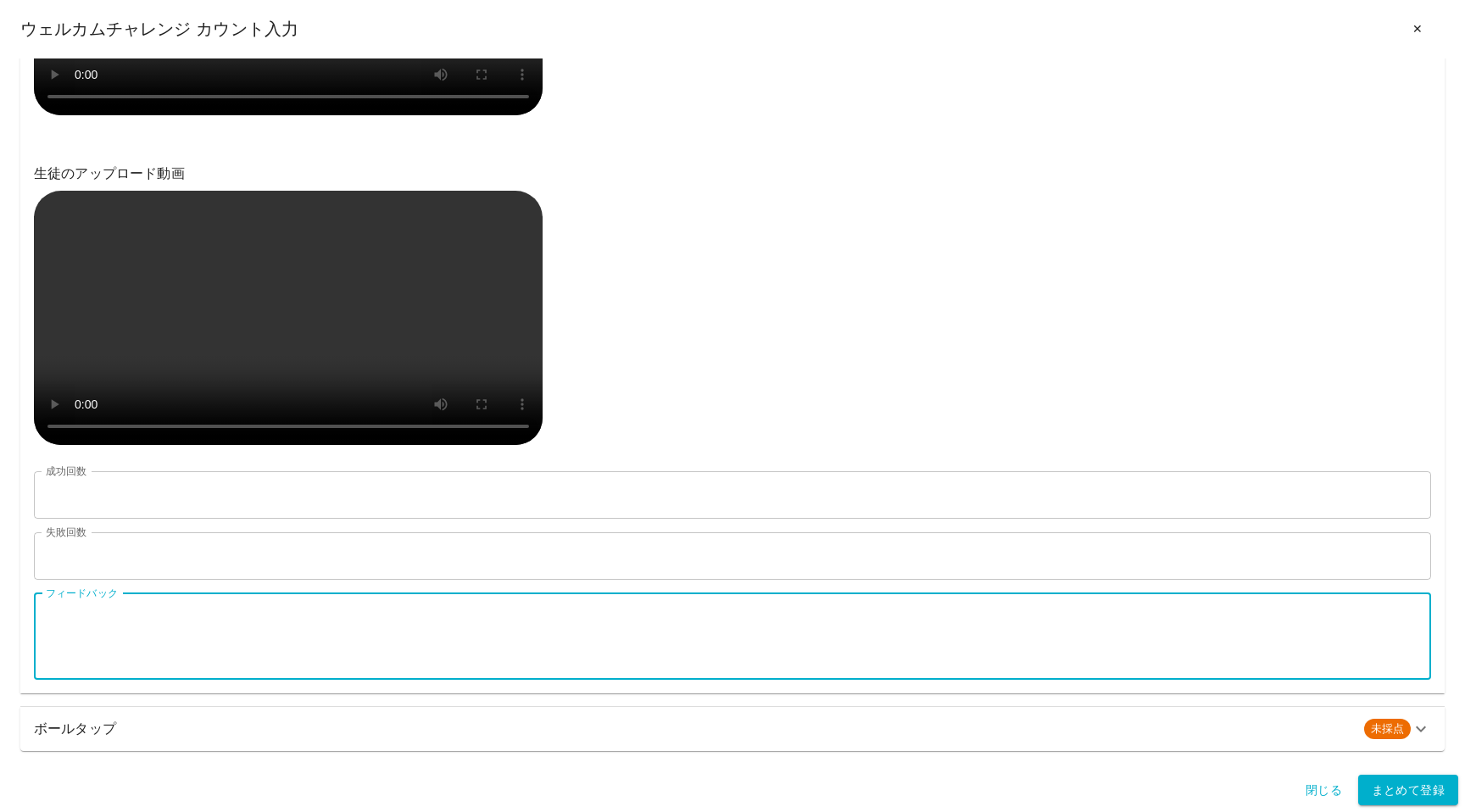
click at [130, 613] on textarea "フィードバック" at bounding box center [732, 635] width 1374 height 59
paste textarea "**********"
type textarea "**********"
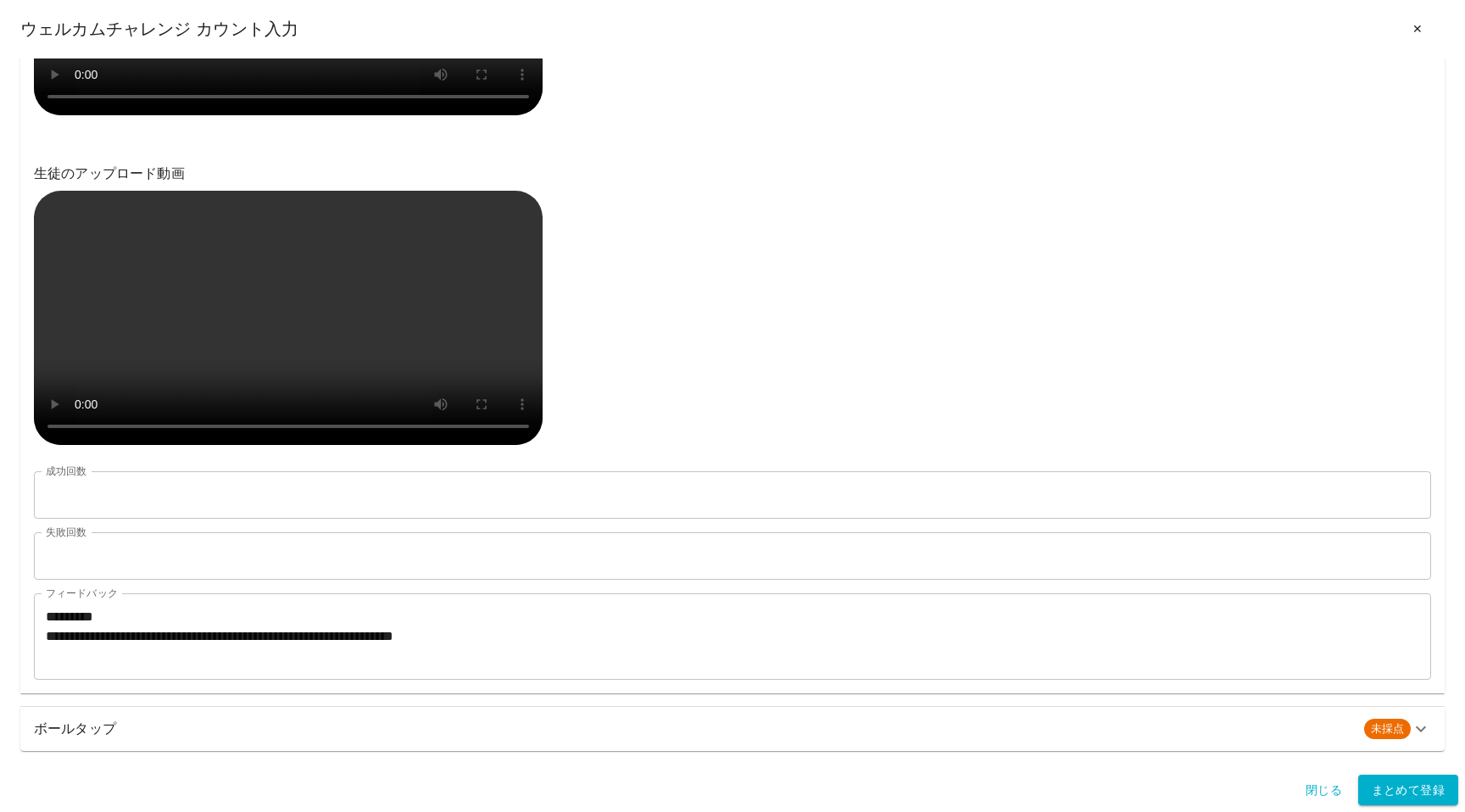
click at [189, 733] on h6 "ボールタップ" at bounding box center [692, 729] width 1317 height 24
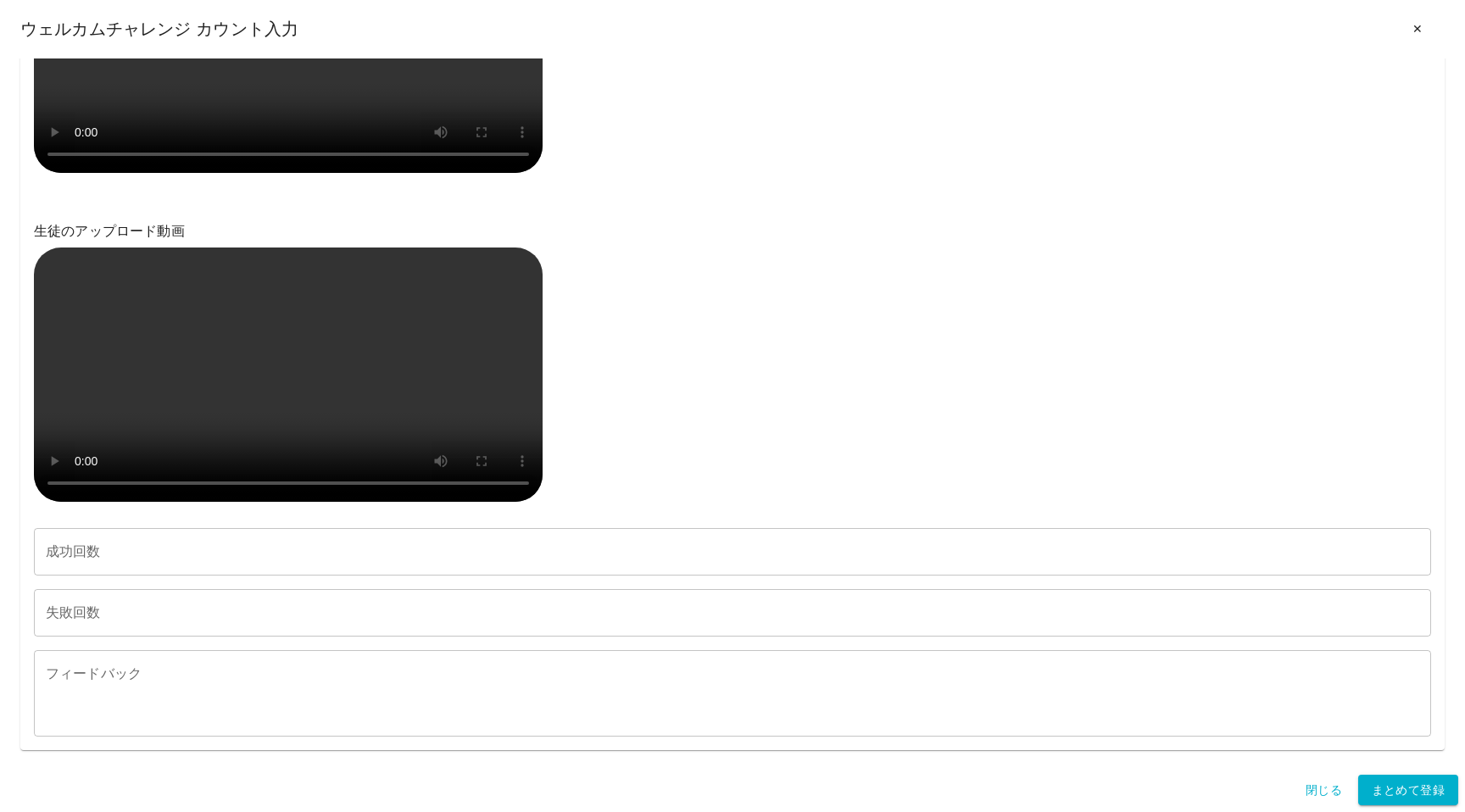
scroll to position [2905, 0]
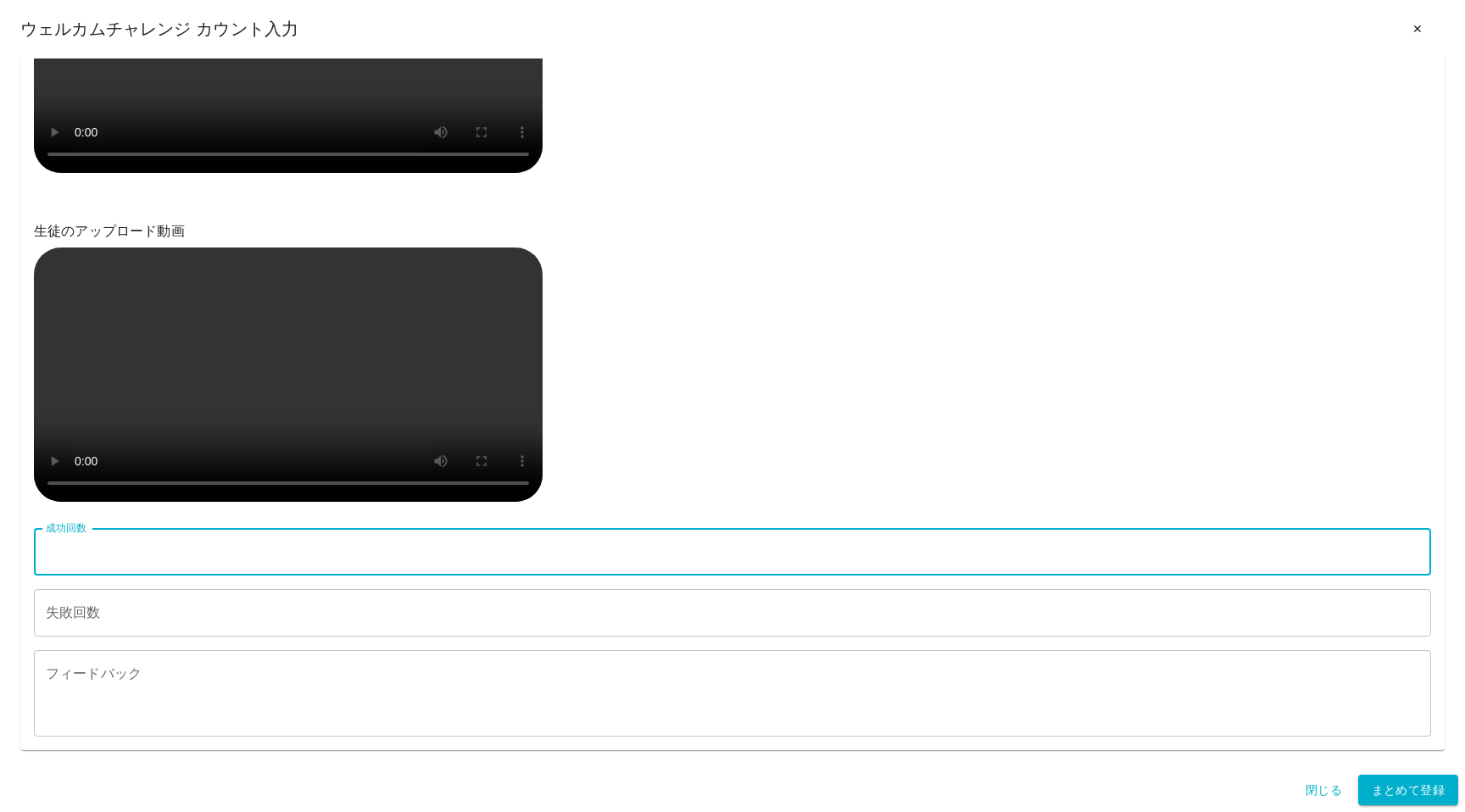
click at [67, 556] on input "成功回数" at bounding box center [732, 552] width 1397 height 48
paste input "**"
type input "**"
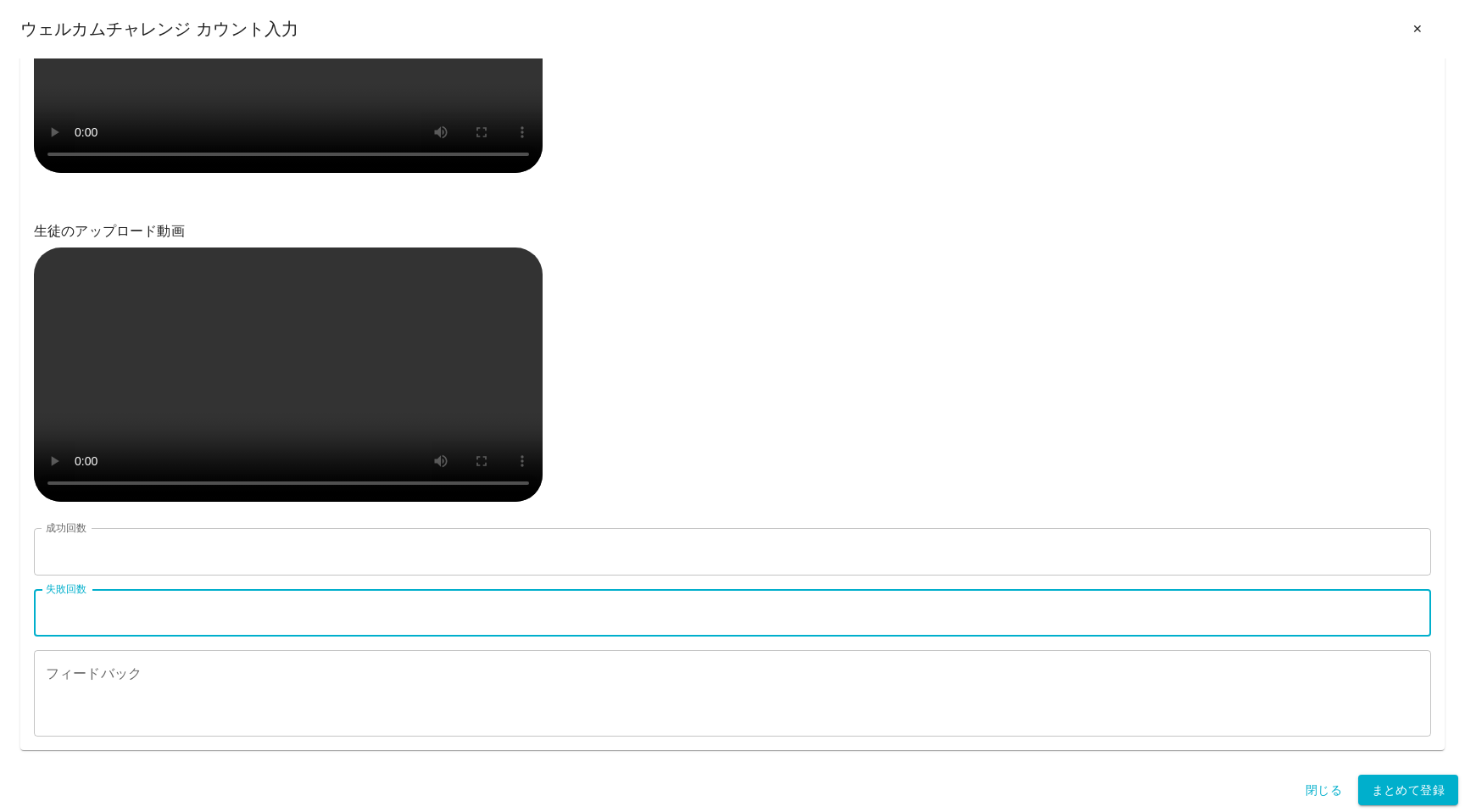
click at [134, 604] on input "失敗回数" at bounding box center [732, 612] width 1397 height 48
type input "*"
click at [109, 693] on textarea "フィードバック" at bounding box center [732, 693] width 1374 height 59
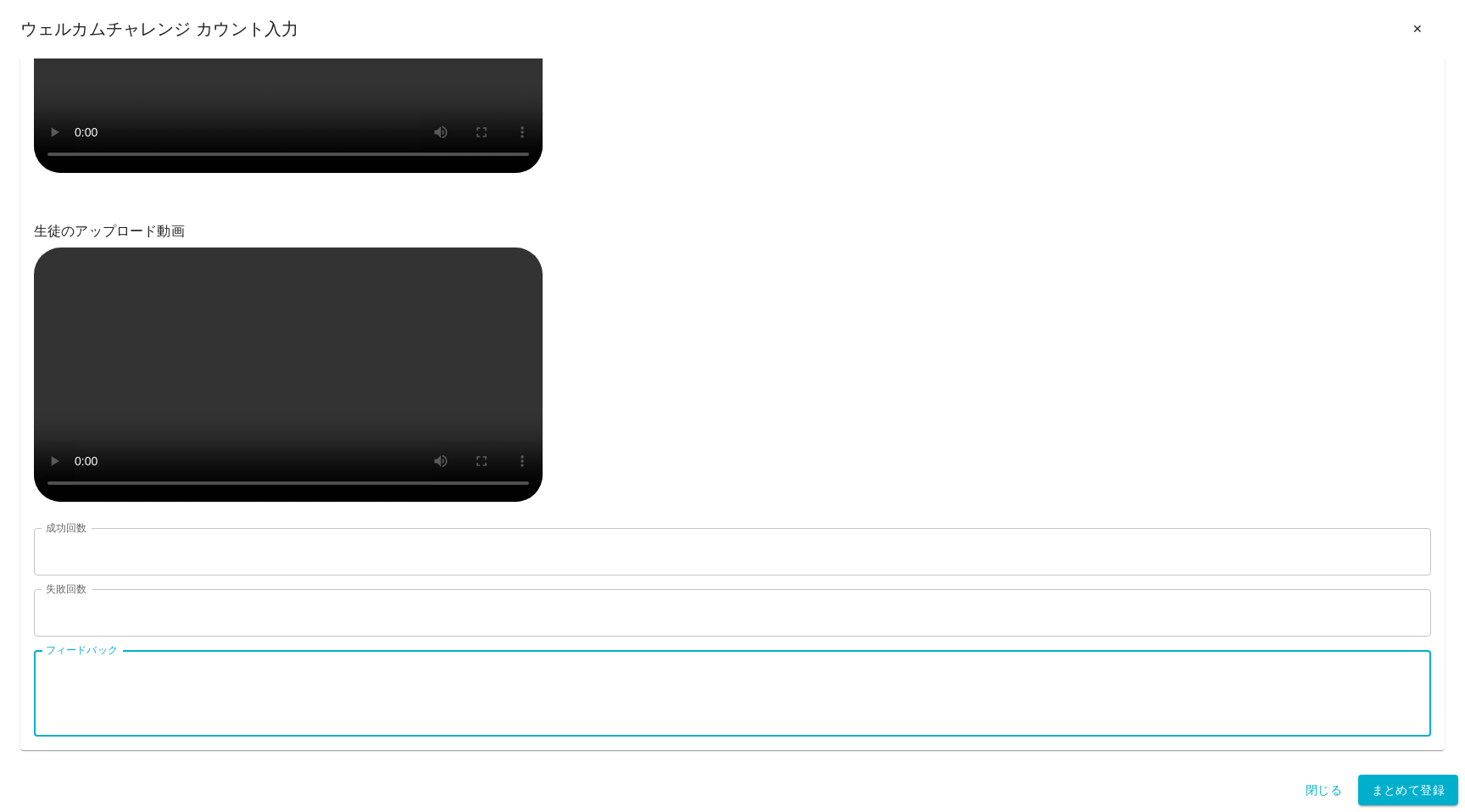
click at [55, 688] on textarea "フィードバック" at bounding box center [732, 693] width 1374 height 59
paste textarea "**********"
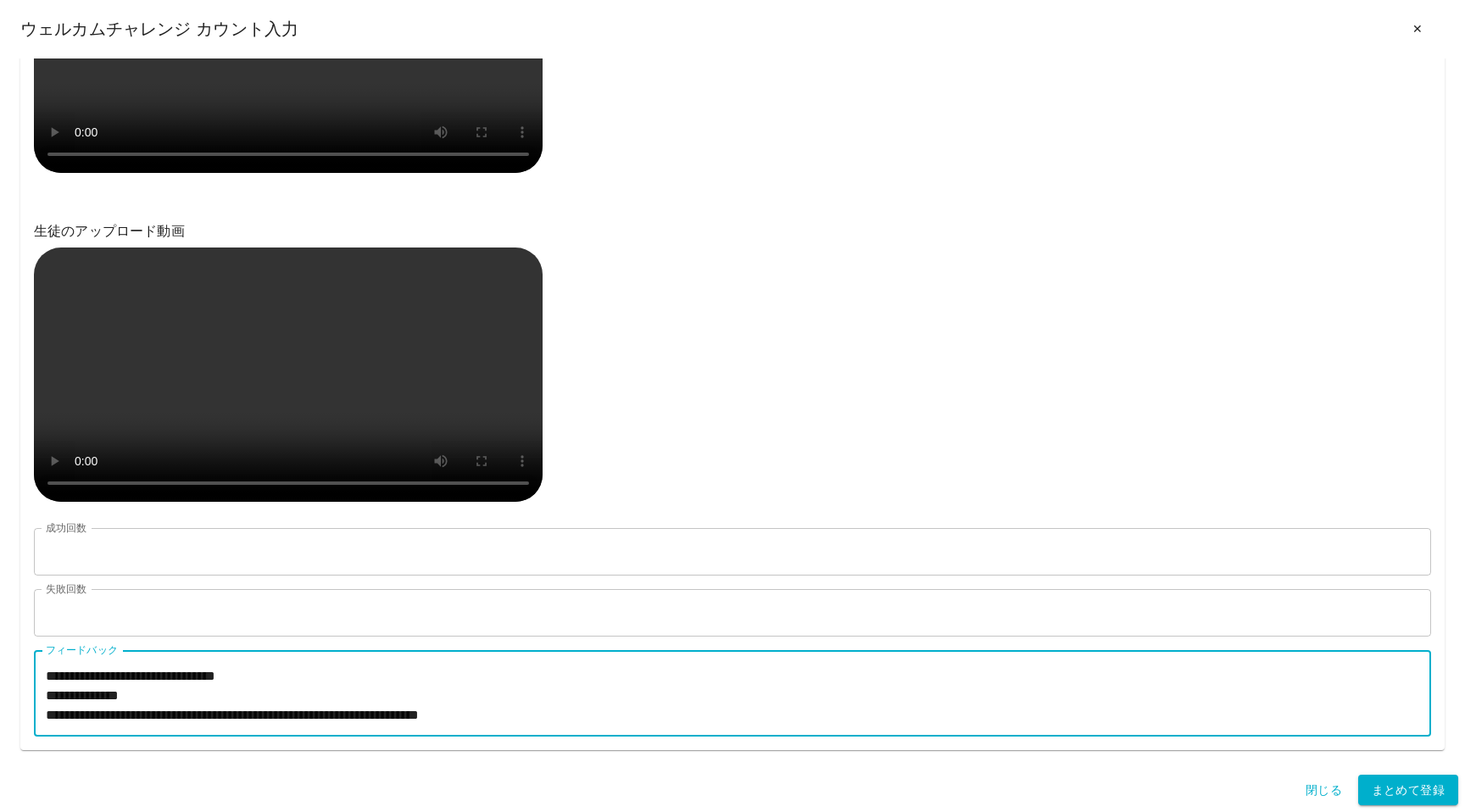
type textarea "**********"
click at [187, 686] on textarea "**********" at bounding box center [732, 693] width 1374 height 59
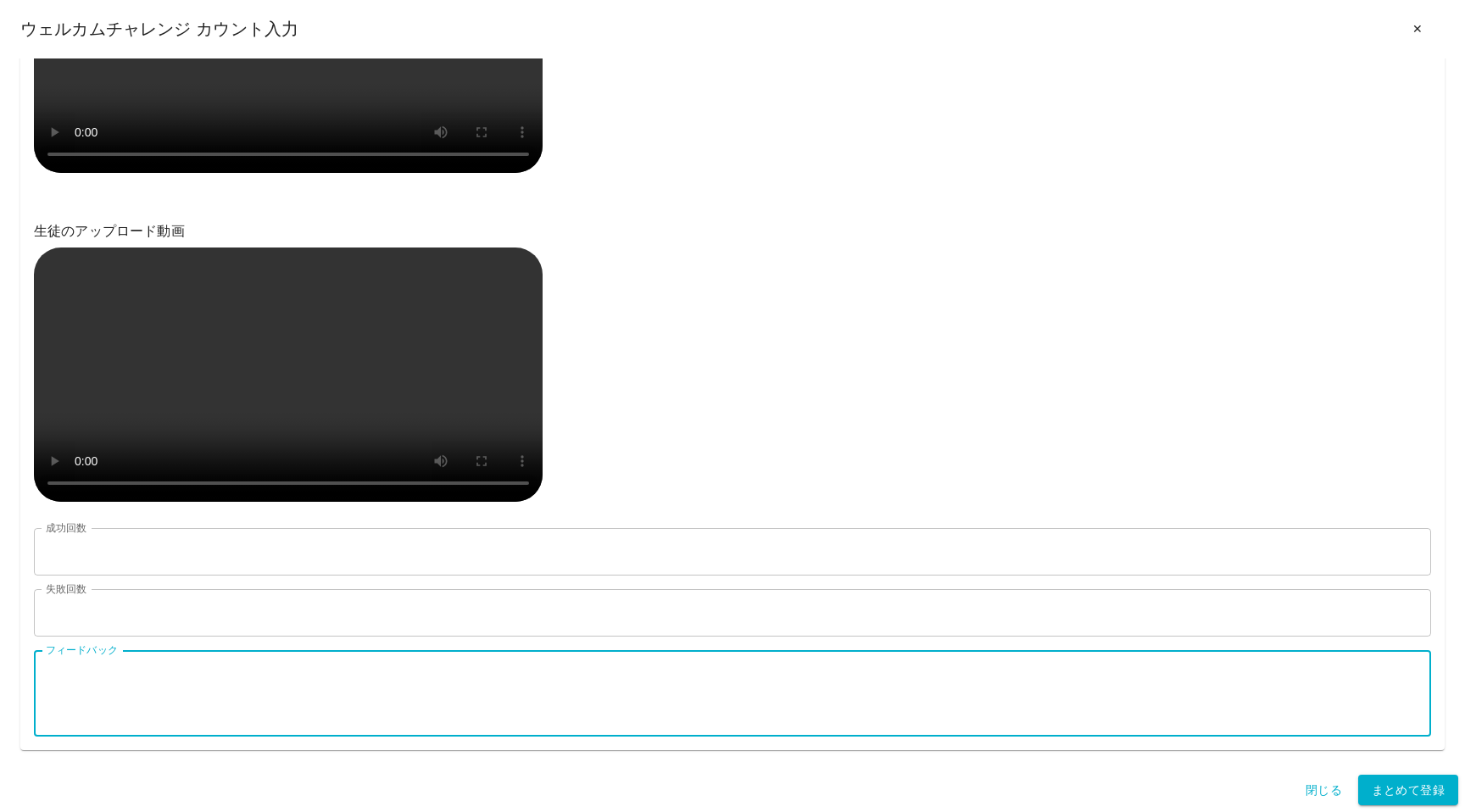
scroll to position [0, 0]
click at [96, 687] on textarea "フィードバック" at bounding box center [732, 693] width 1374 height 59
paste textarea "**********"
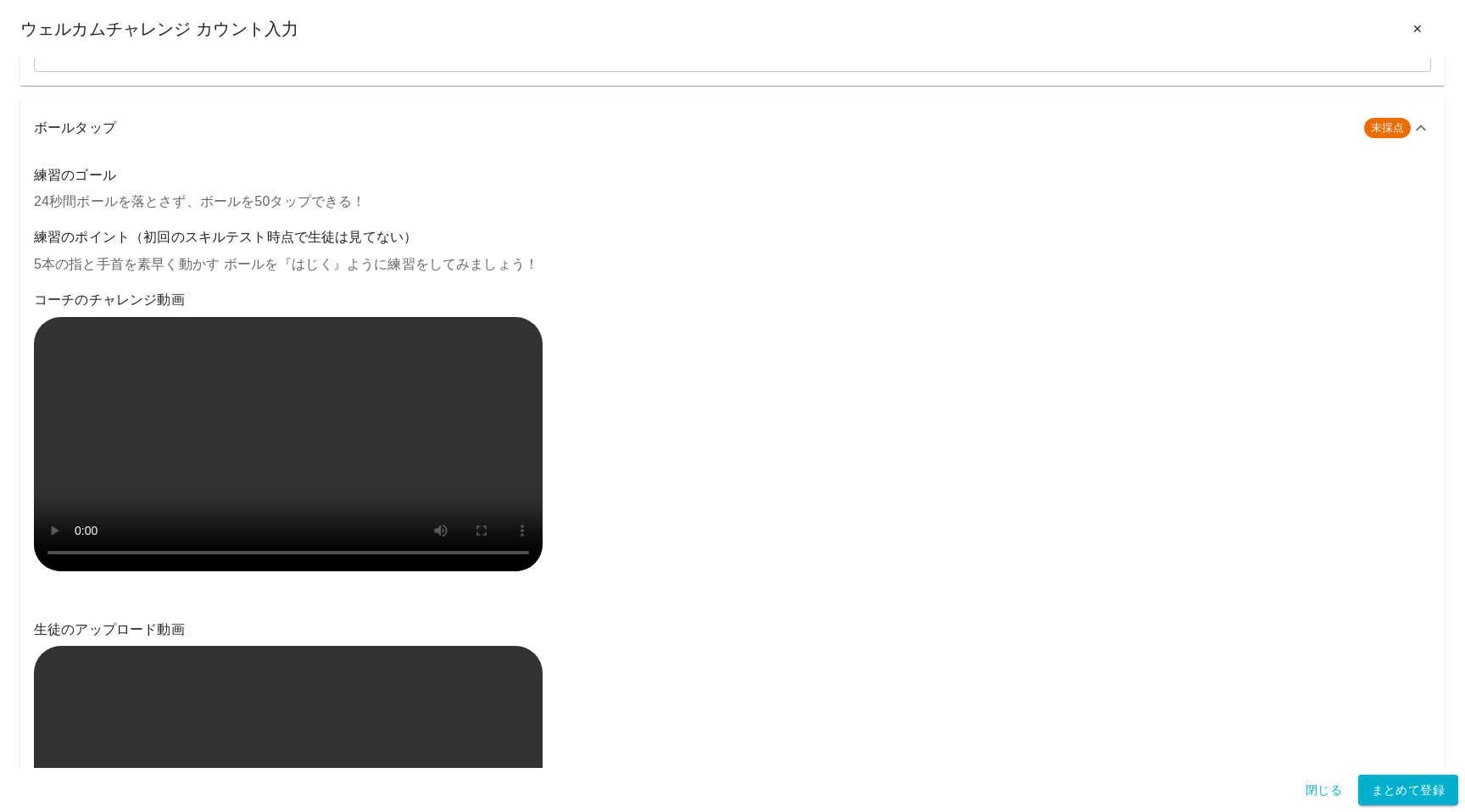
scroll to position [1254, 0]
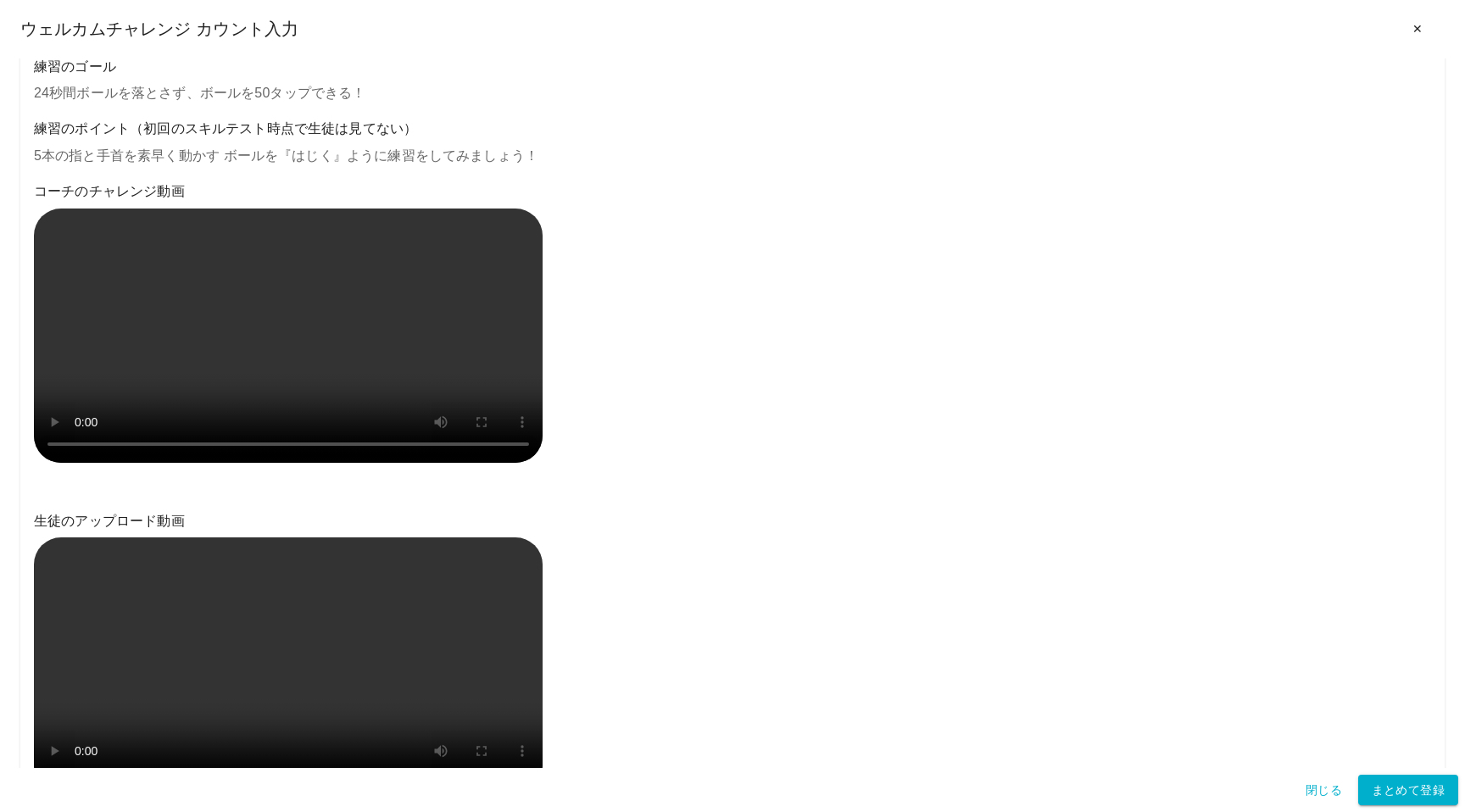
type textarea "**********"
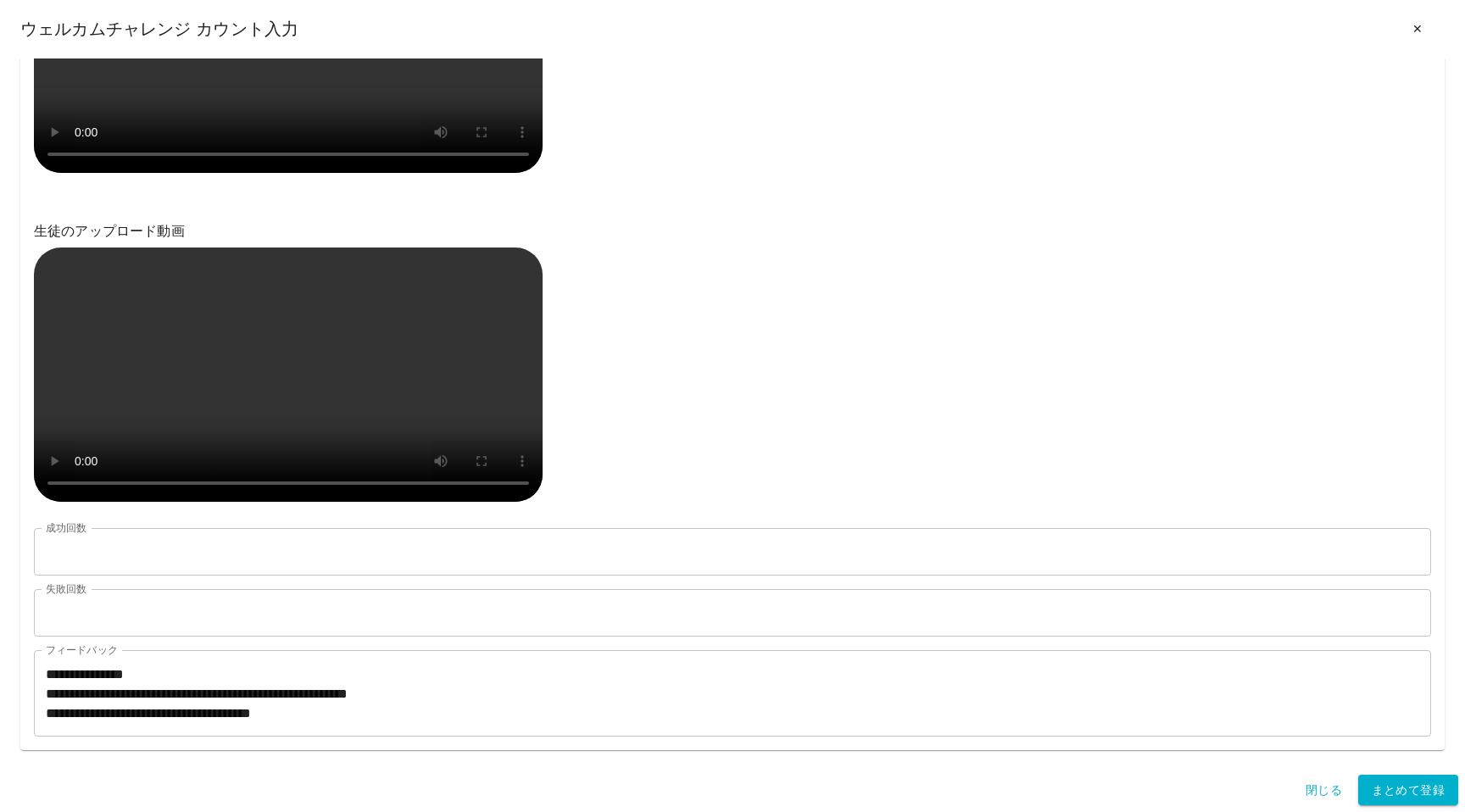
scroll to position [2905, 0]
click at [1433, 791] on button "まとめて登録" at bounding box center [1408, 790] width 100 height 32
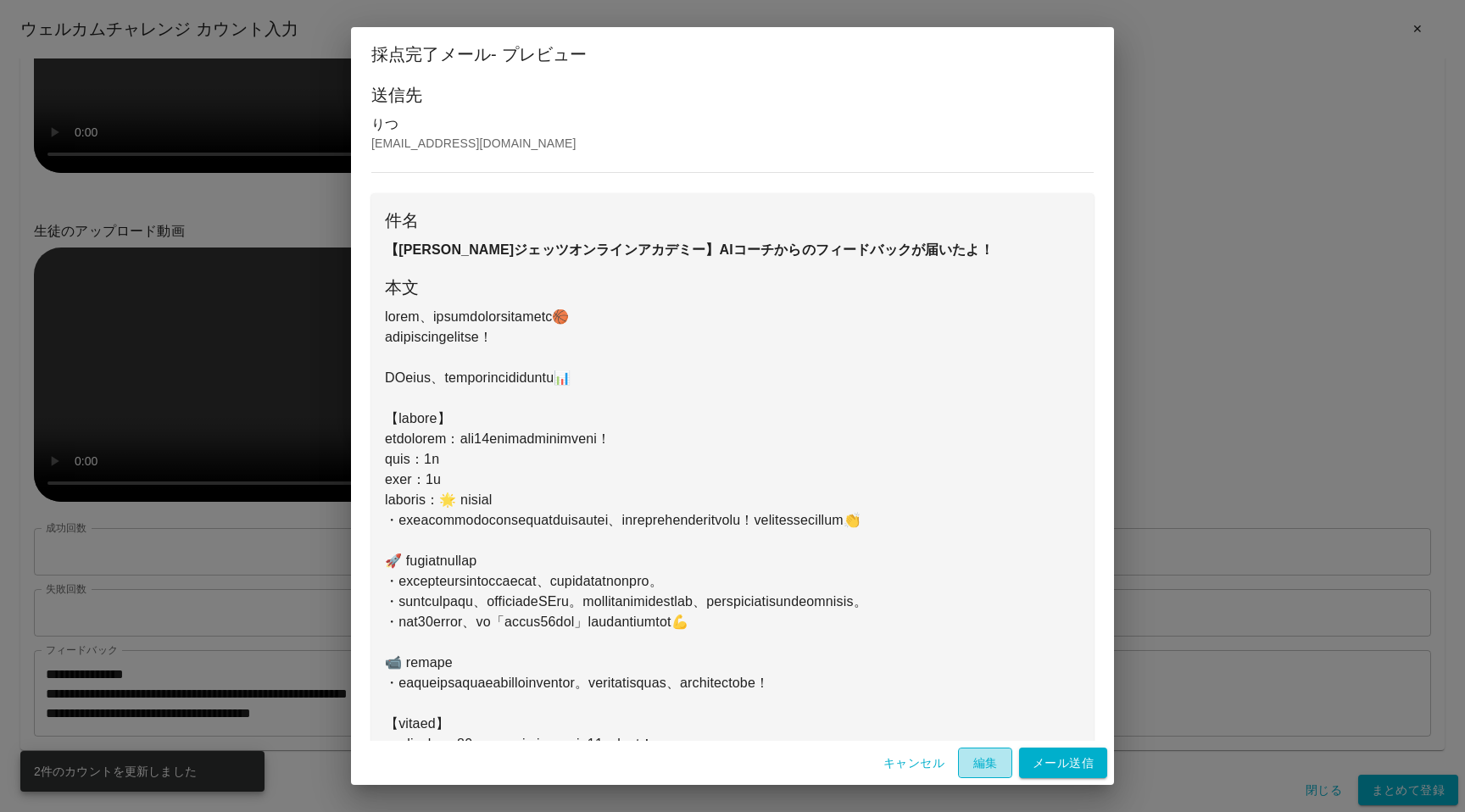
click at [987, 756] on button "編集" at bounding box center [985, 763] width 55 height 32
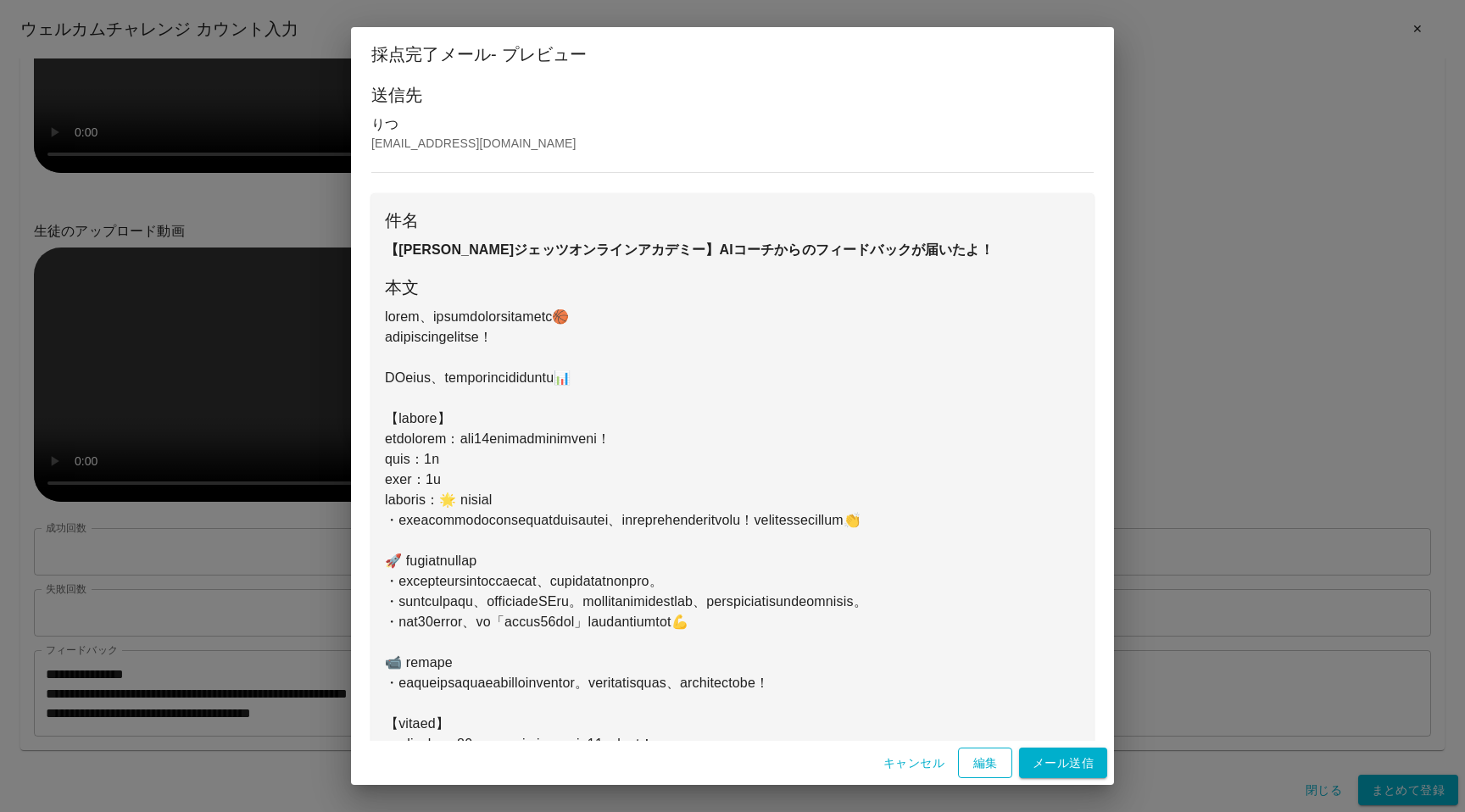
click at [973, 758] on button "編集" at bounding box center [985, 763] width 55 height 32
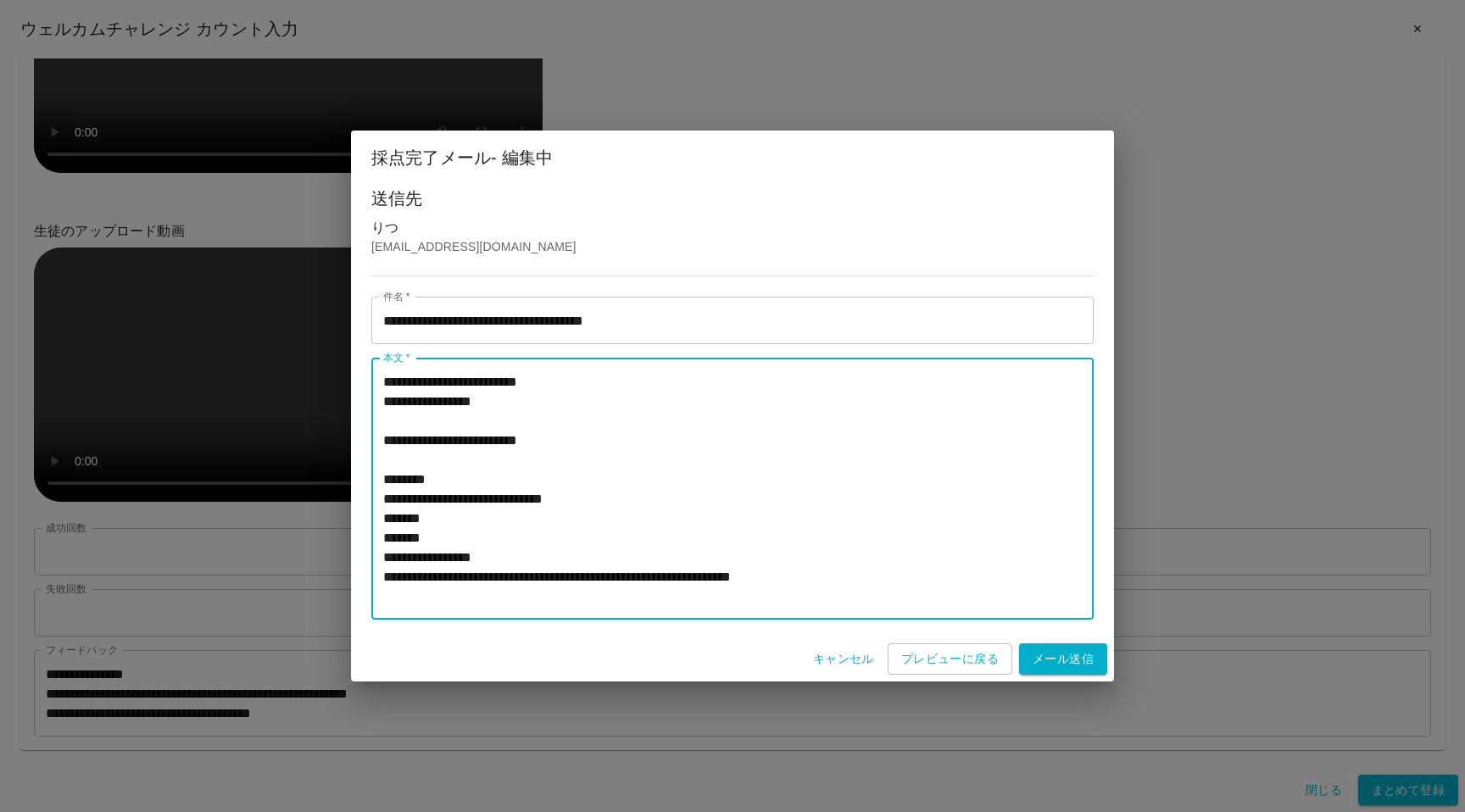
click at [536, 443] on textarea "**********" at bounding box center [732, 489] width 698 height 234
click at [490, 559] on textarea "**********" at bounding box center [732, 489] width 698 height 234
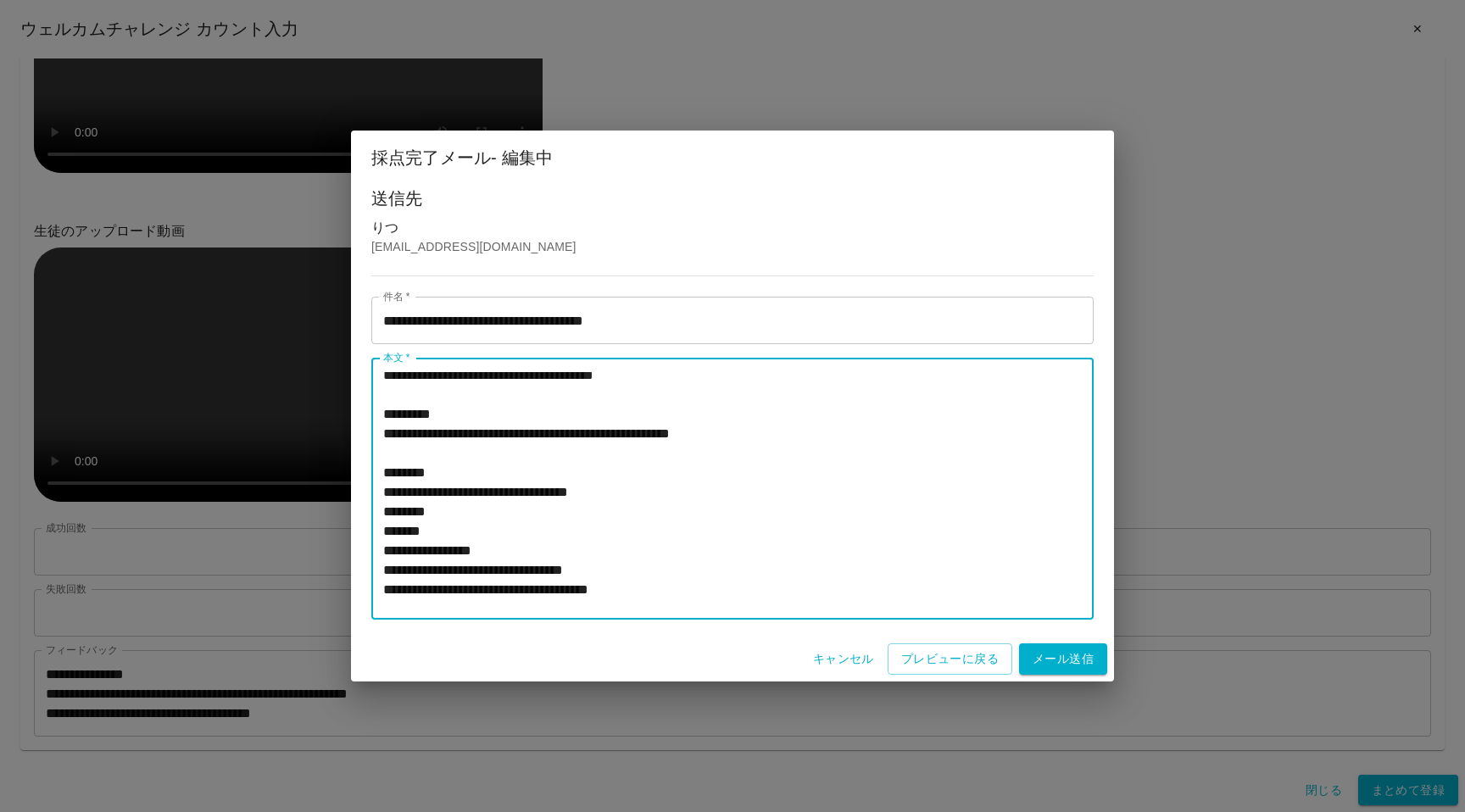
scroll to position [362, 0]
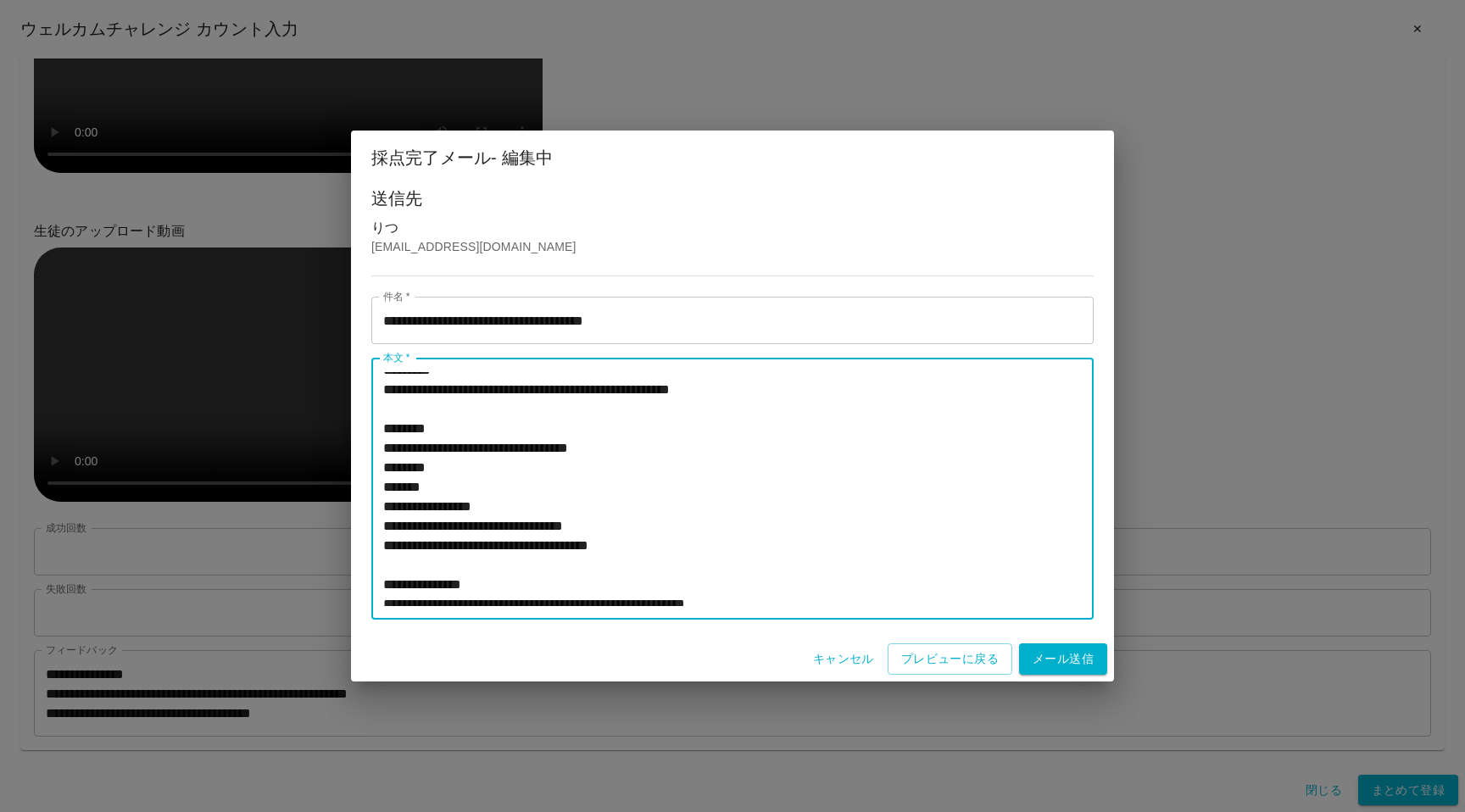
click at [494, 569] on textarea "**********" at bounding box center [732, 489] width 698 height 234
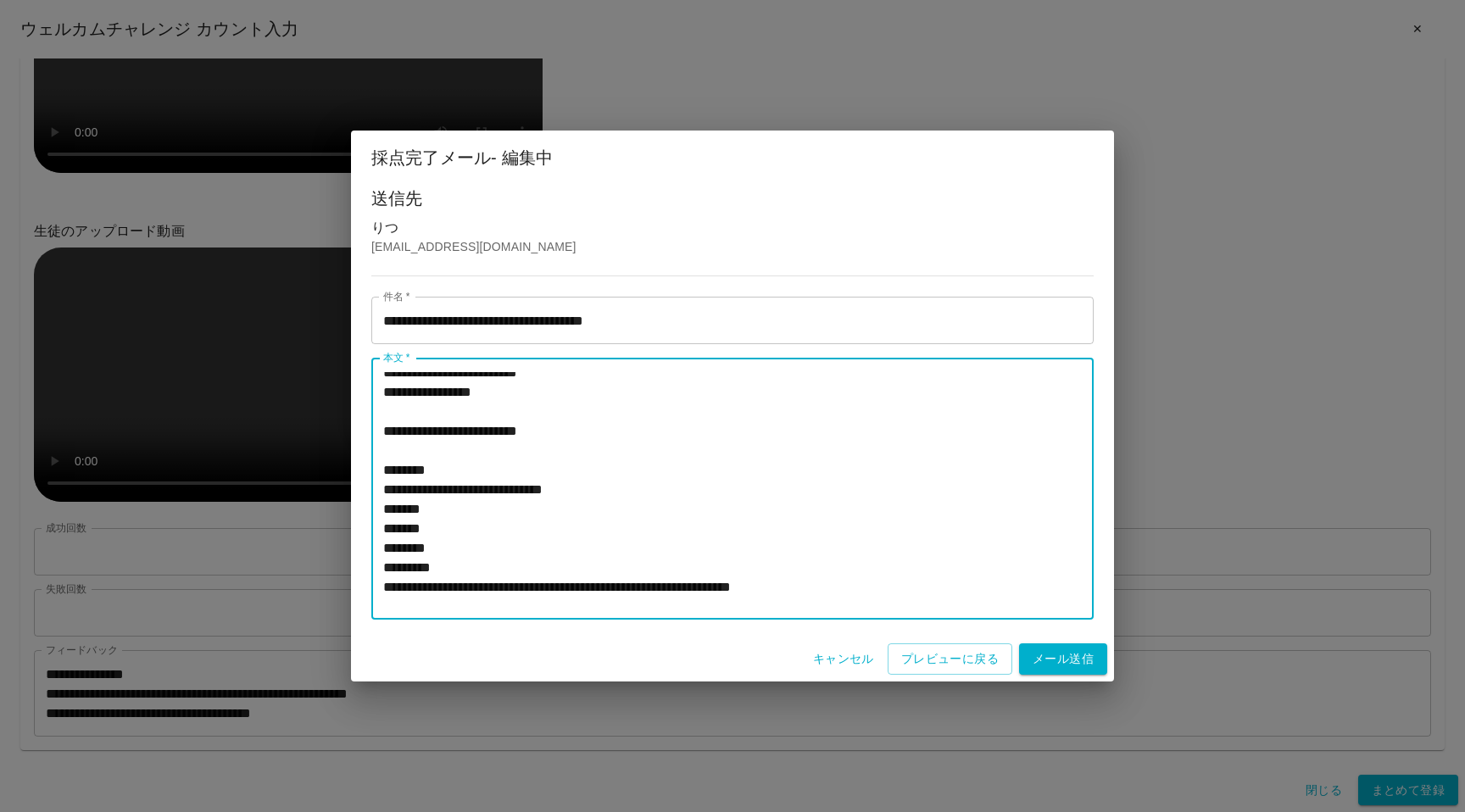
scroll to position [0, 0]
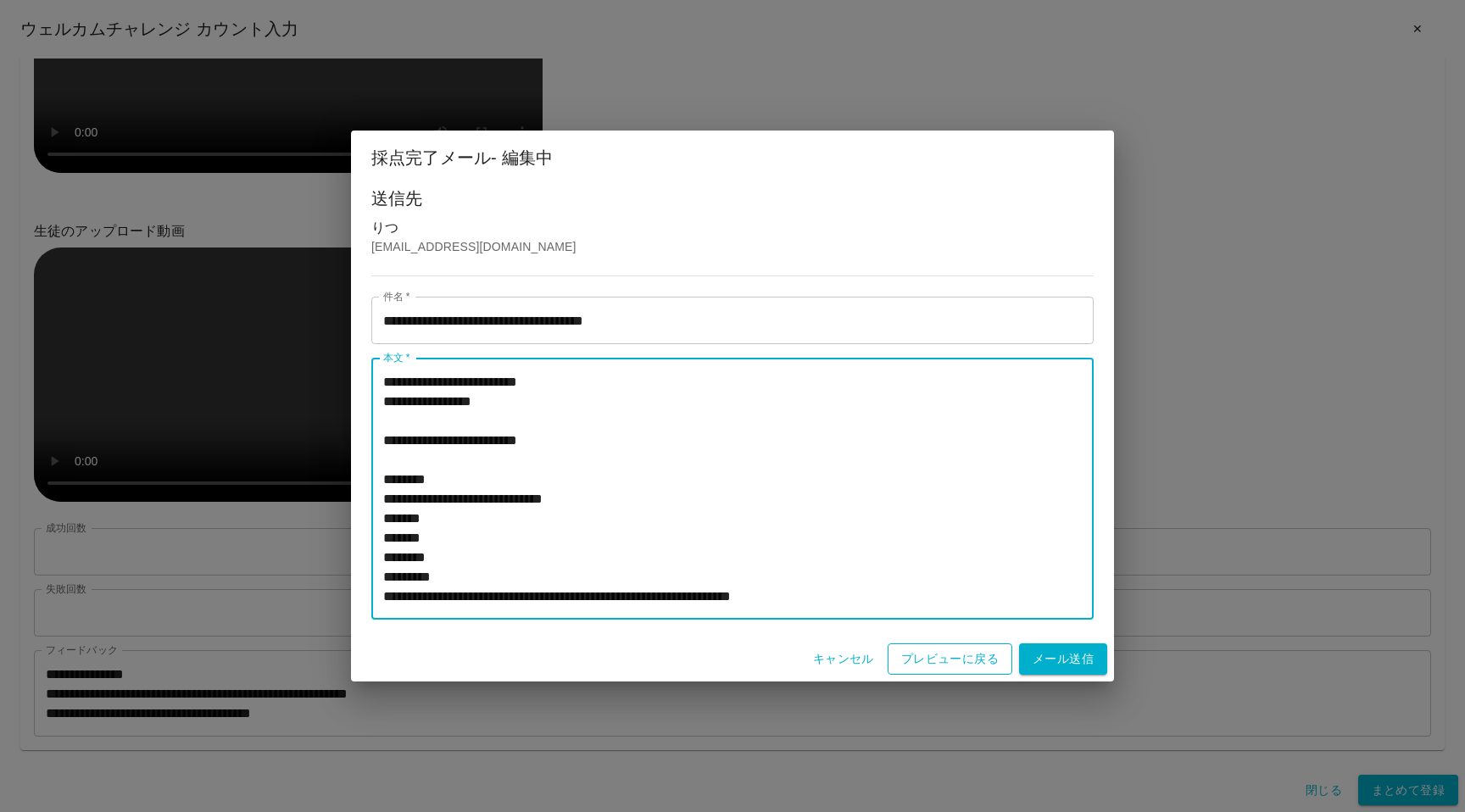
type textarea "**********"
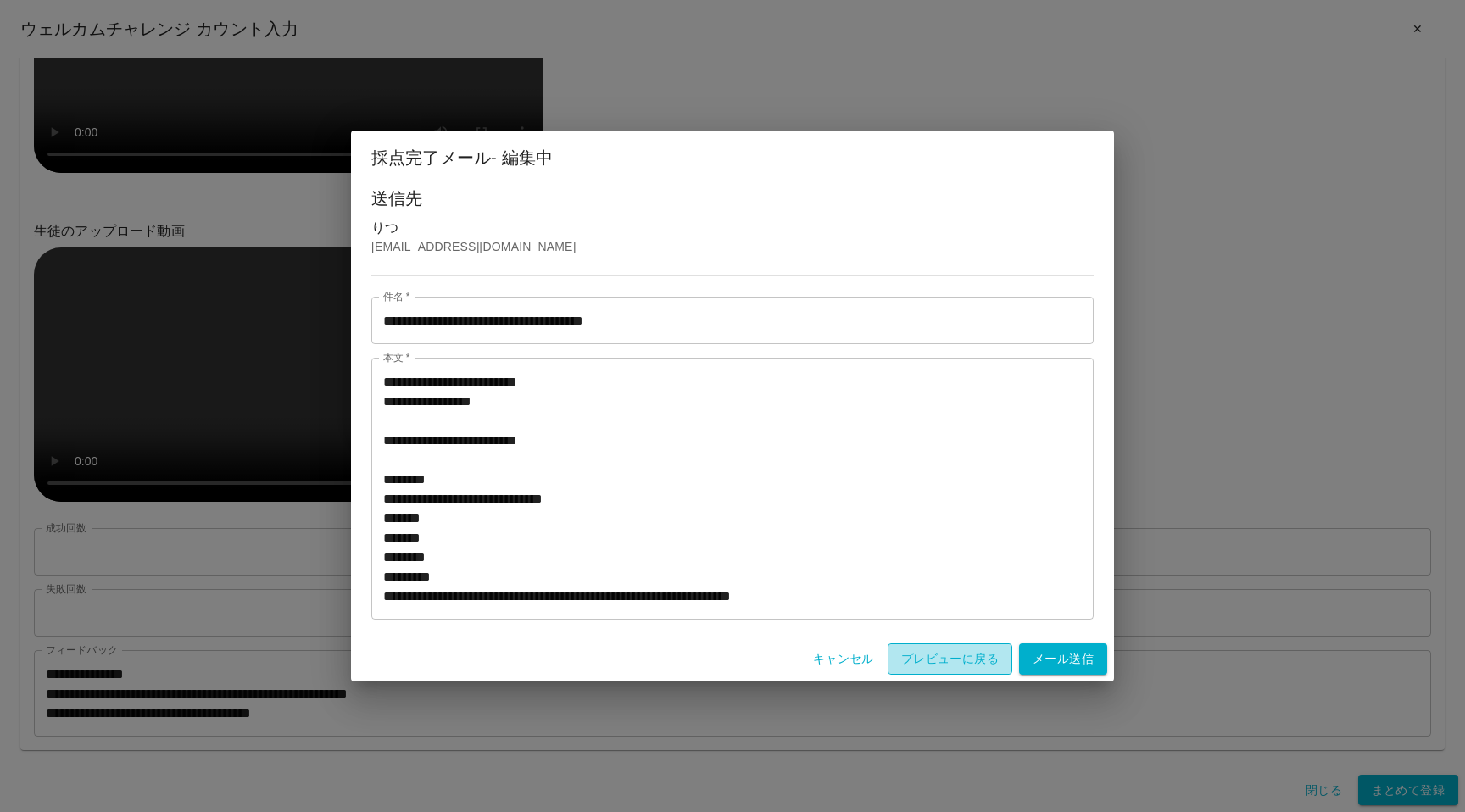
click at [953, 659] on button "プレビューに戻る" at bounding box center [950, 659] width 124 height 32
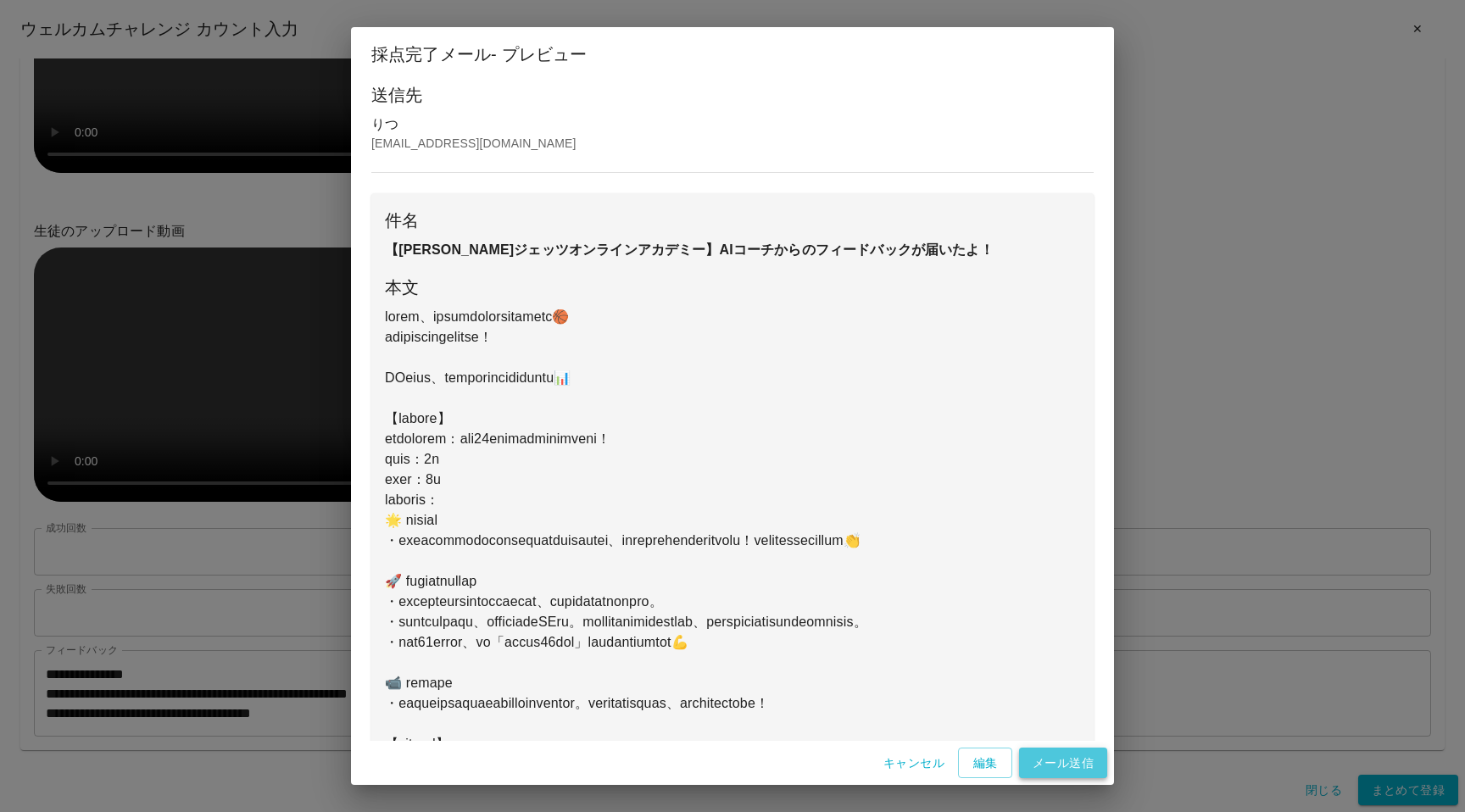
click at [1069, 767] on button "メール送信" at bounding box center [1063, 763] width 88 height 32
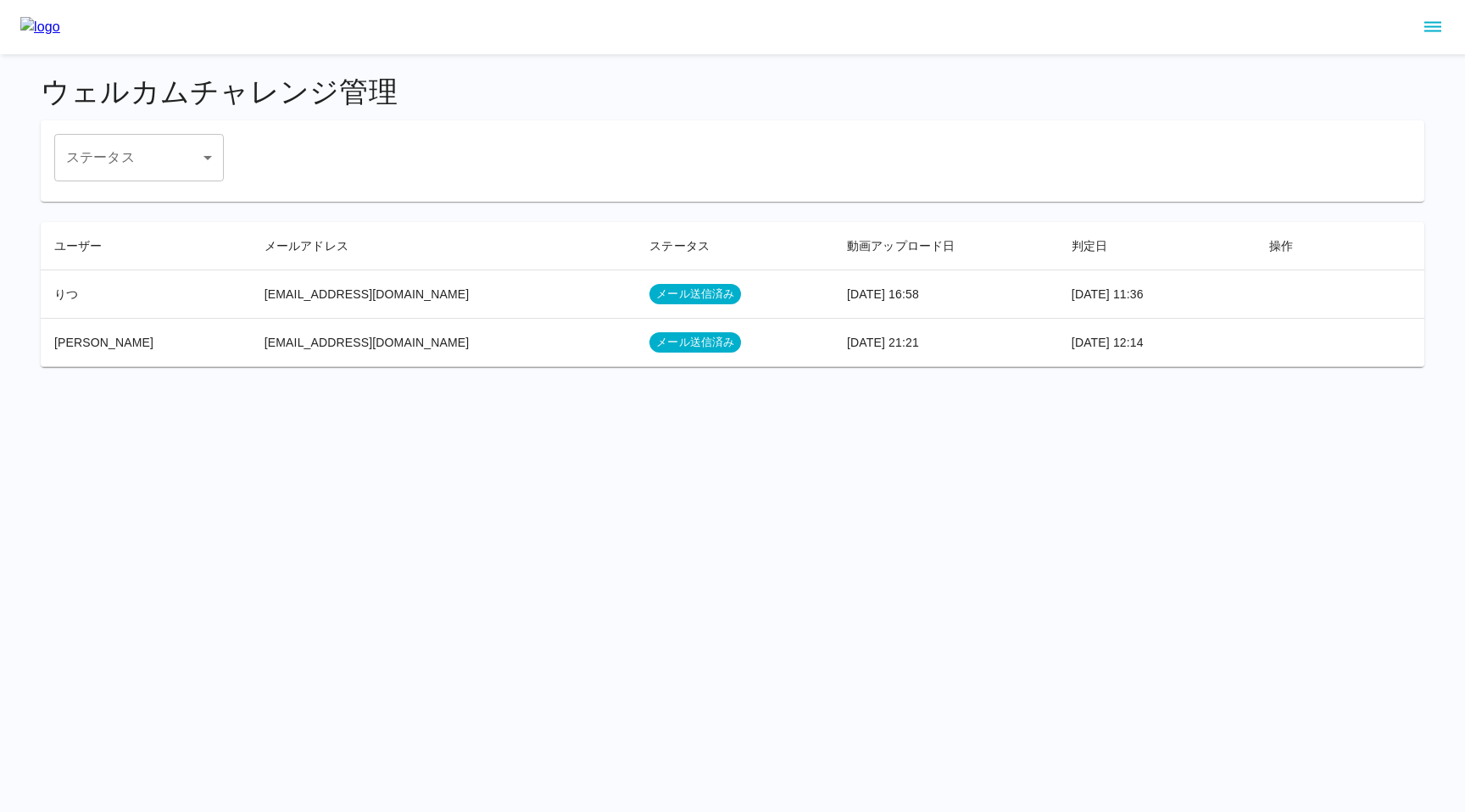
click at [951, 387] on html "ウェルカムチャレンジ管理 ステータス ​ ステータス ユーザー メールアドレス ステータス 動画アップロード日 判定日 操作 りつ [EMAIL_ADDRES…" at bounding box center [732, 194] width 1465 height 387
